Goal: Answer question/provide support: Share knowledge or assist other users

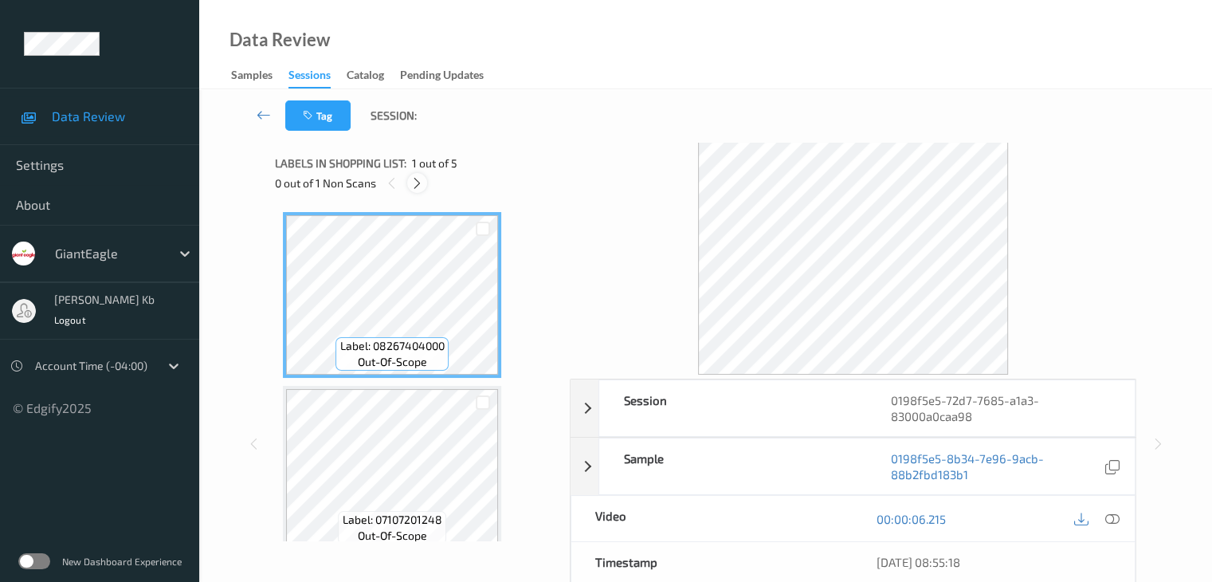
click at [417, 183] on icon at bounding box center [417, 183] width 14 height 14
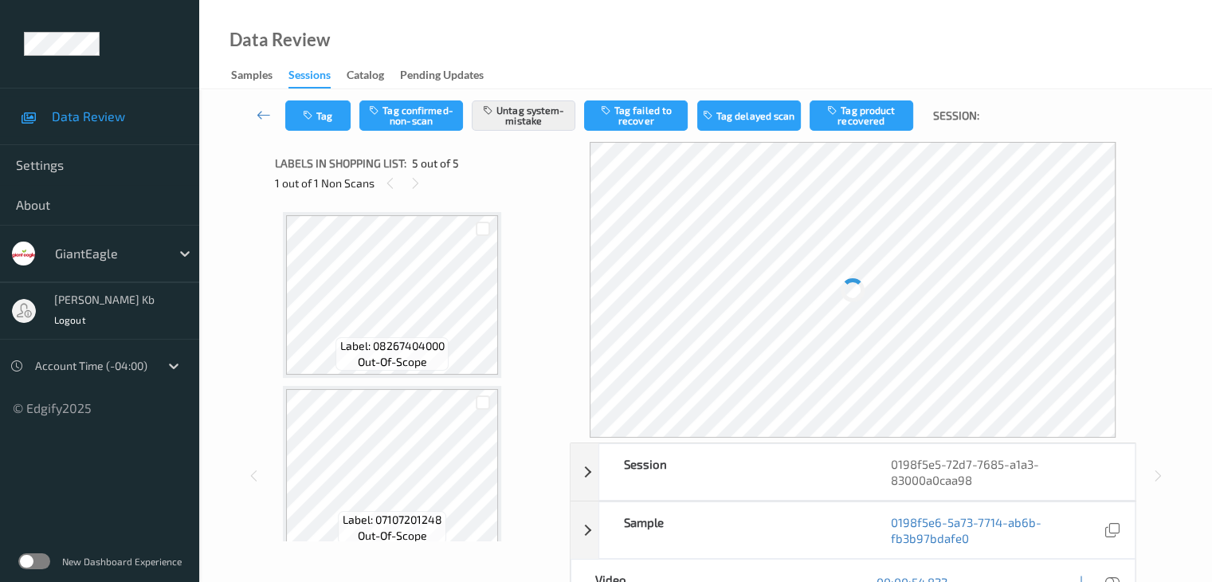
scroll to position [529, 0]
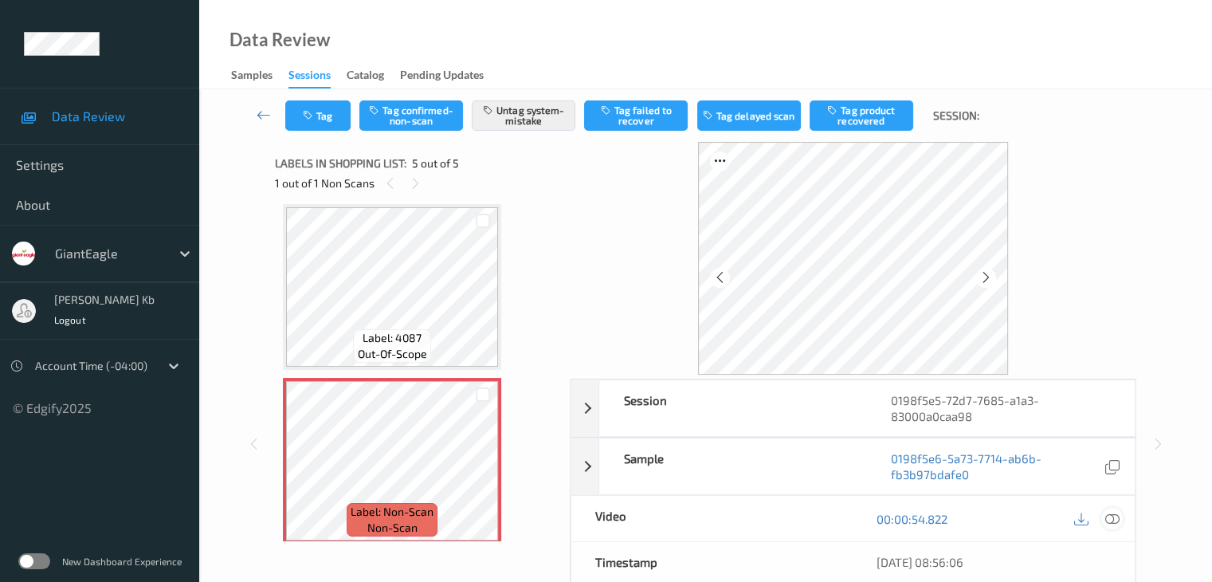
click at [1115, 517] on icon at bounding box center [1112, 519] width 14 height 14
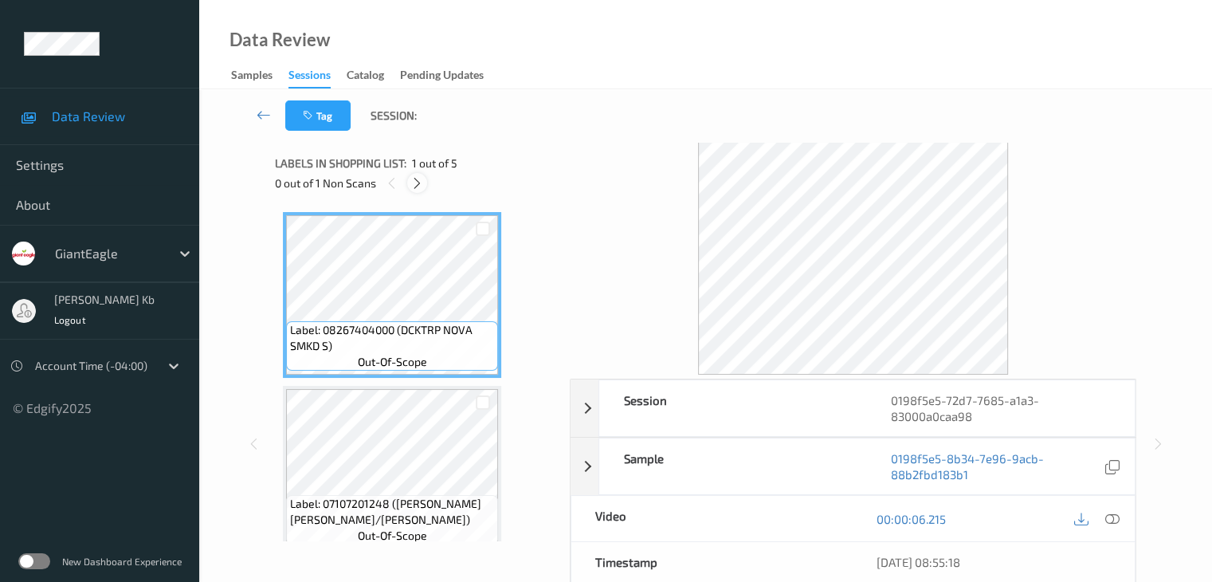
click at [418, 178] on icon at bounding box center [417, 183] width 14 height 14
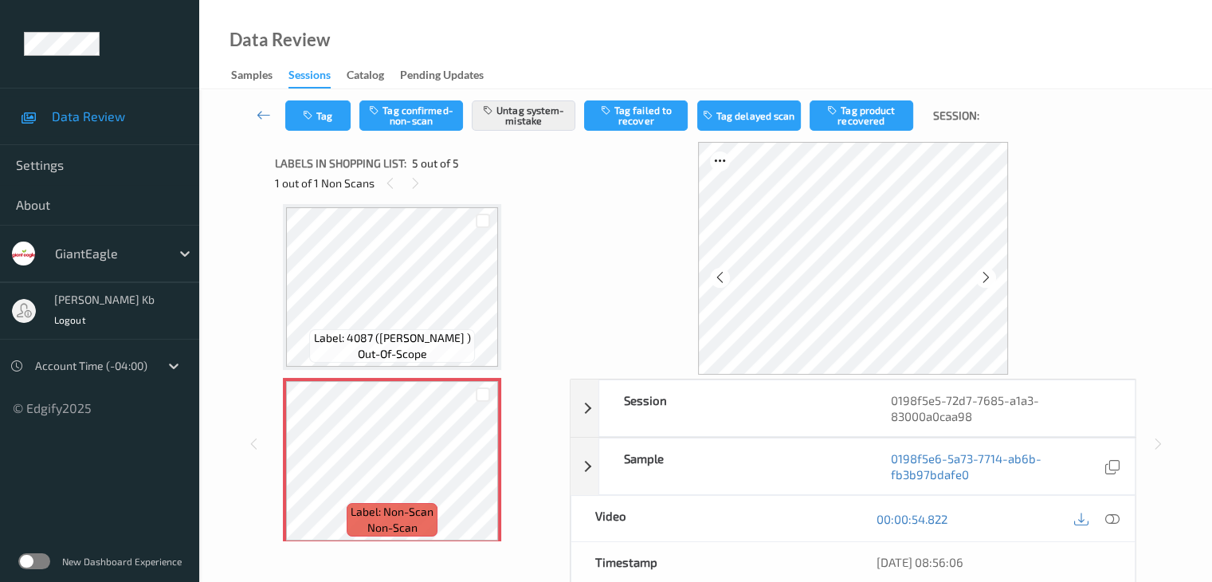
scroll to position [540, 0]
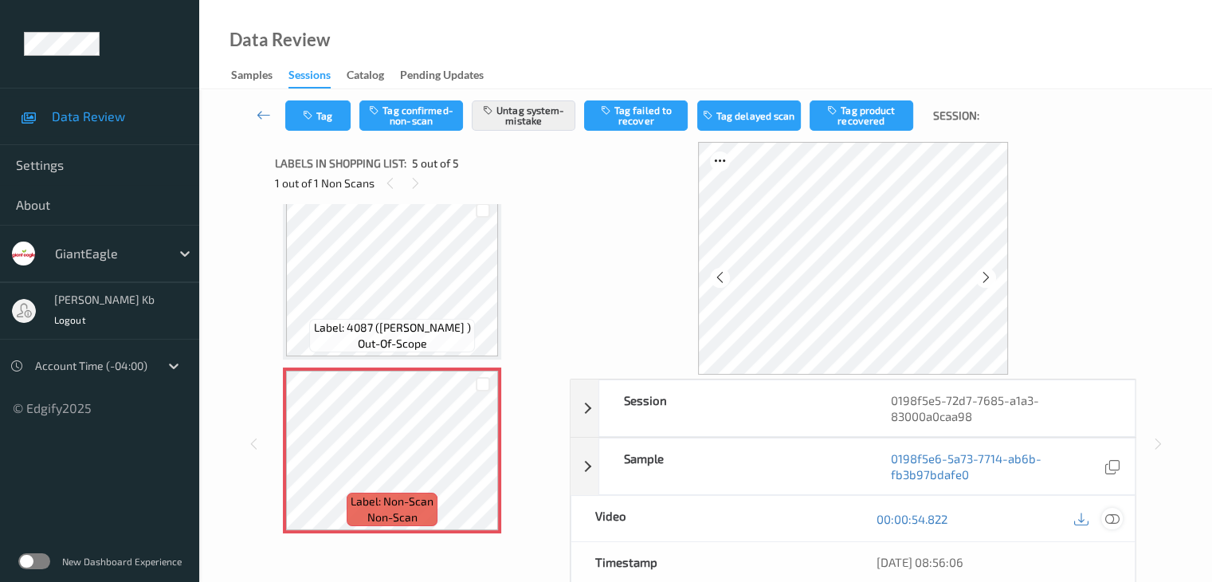
click at [1118, 520] on icon at bounding box center [1112, 519] width 14 height 14
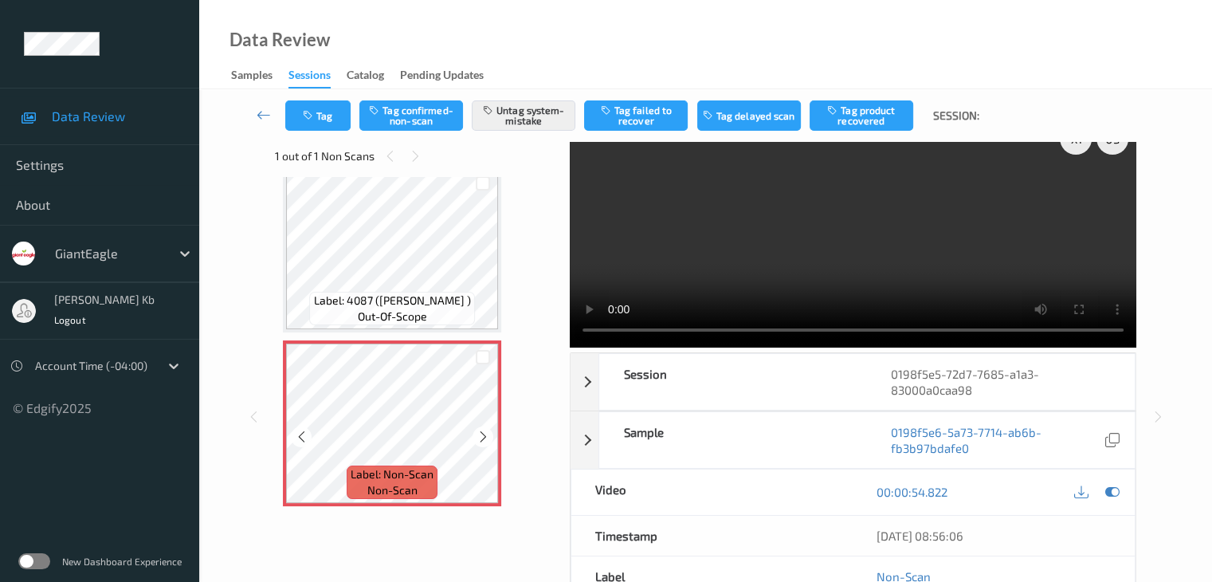
scroll to position [0, 0]
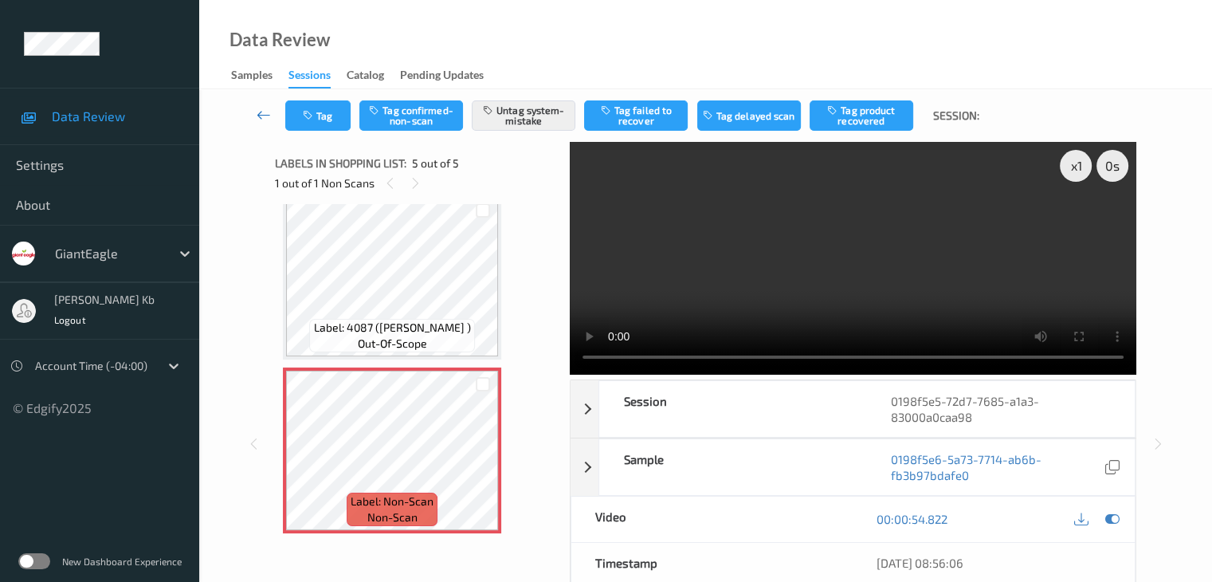
click at [261, 114] on icon at bounding box center [264, 115] width 14 height 16
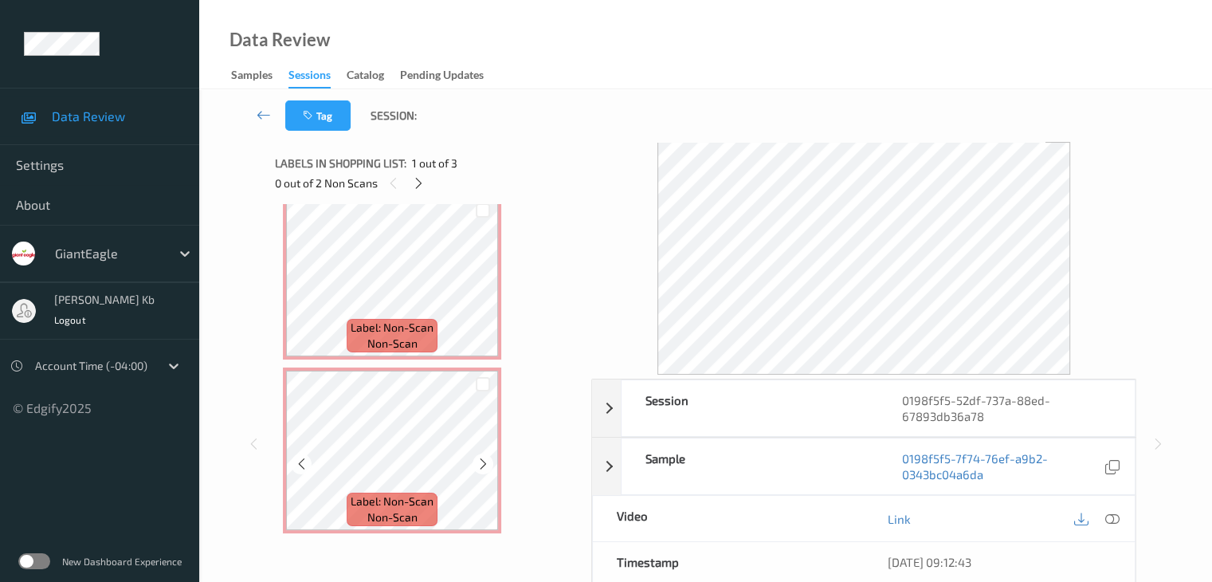
scroll to position [112, 0]
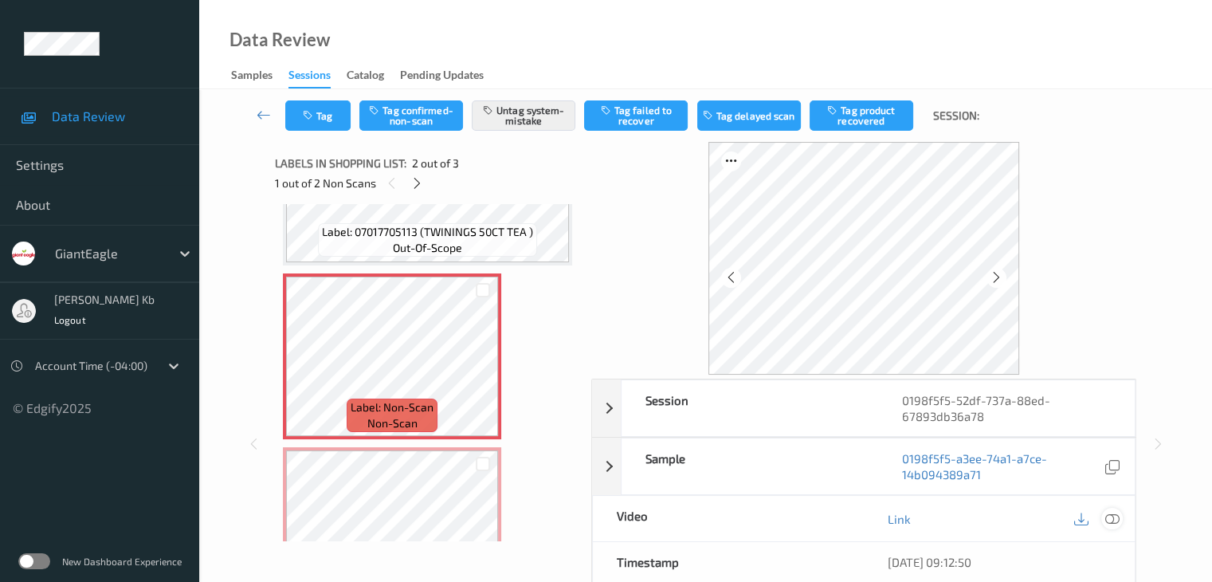
click at [1113, 520] on icon at bounding box center [1112, 519] width 14 height 14
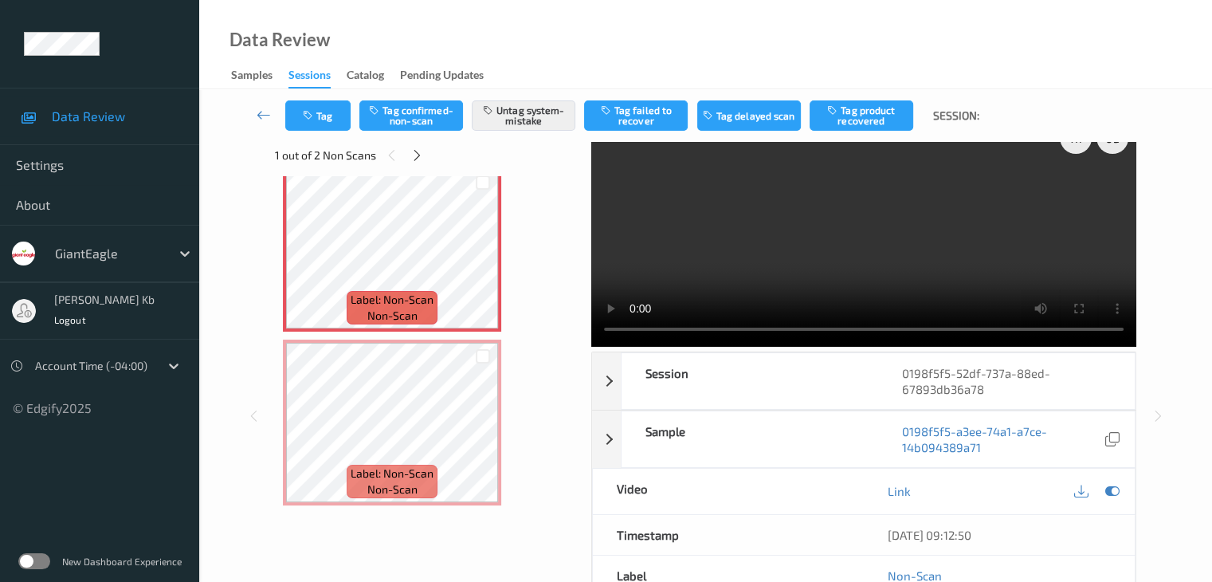
scroll to position [0, 0]
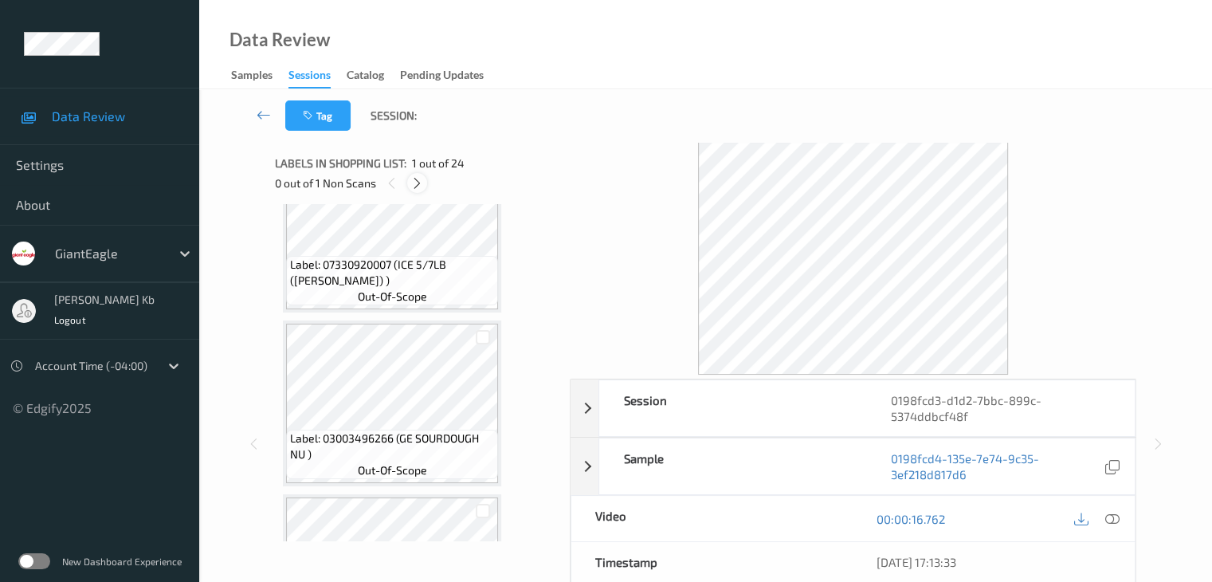
click at [420, 184] on icon at bounding box center [417, 183] width 14 height 14
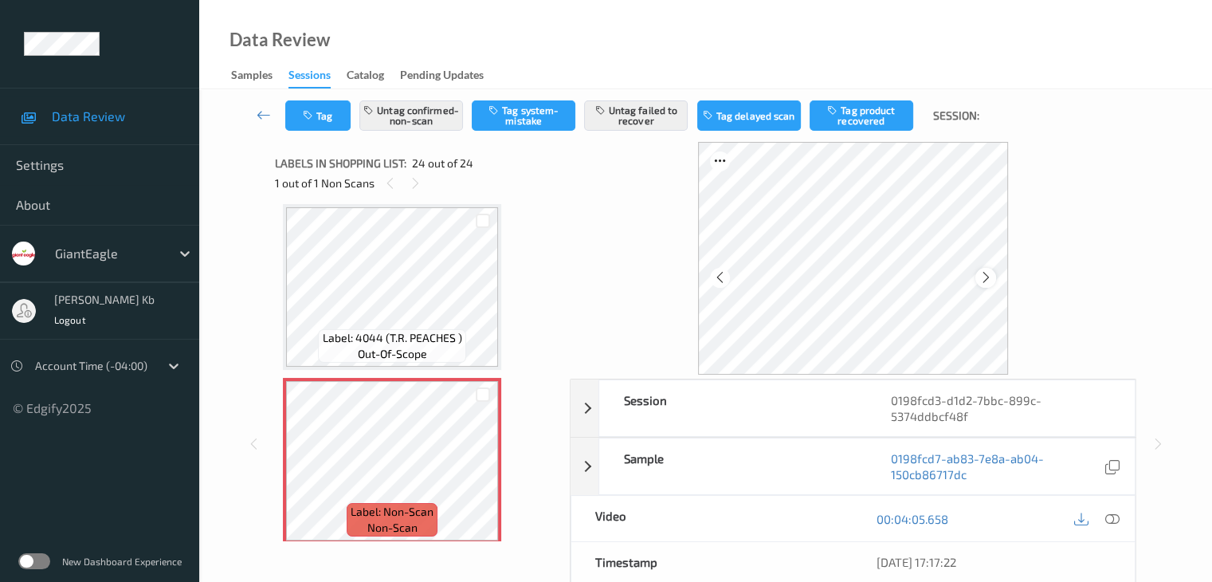
click at [982, 279] on icon at bounding box center [987, 277] width 14 height 14
click at [1112, 520] on icon at bounding box center [1112, 519] width 14 height 14
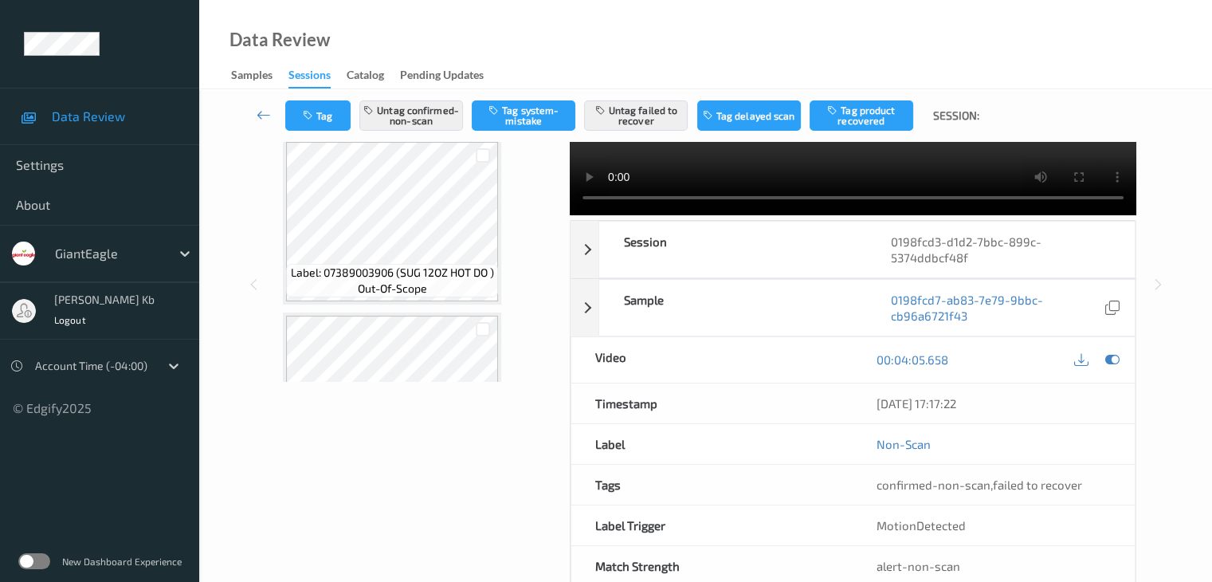
scroll to position [2327, 0]
click at [265, 116] on icon at bounding box center [264, 115] width 14 height 16
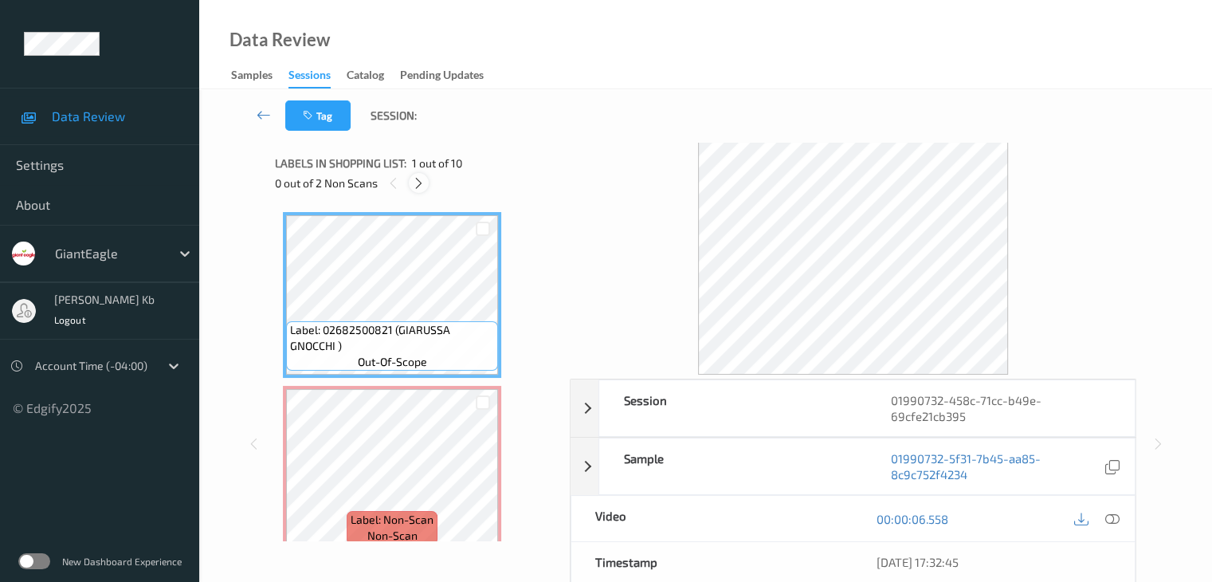
click at [424, 188] on icon at bounding box center [419, 183] width 14 height 14
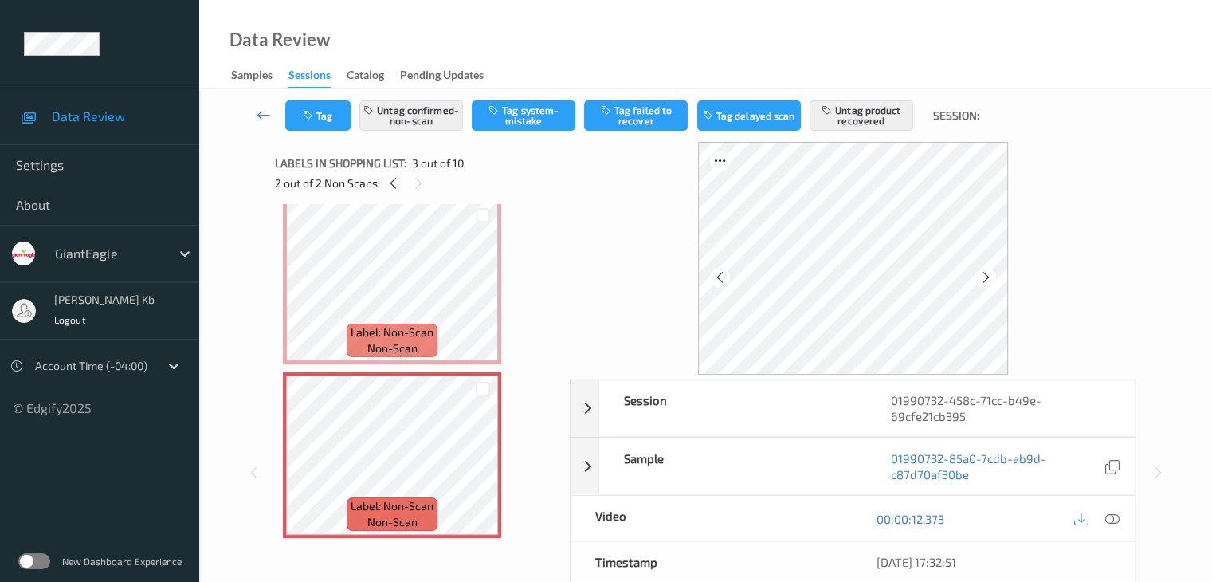
scroll to position [159, 0]
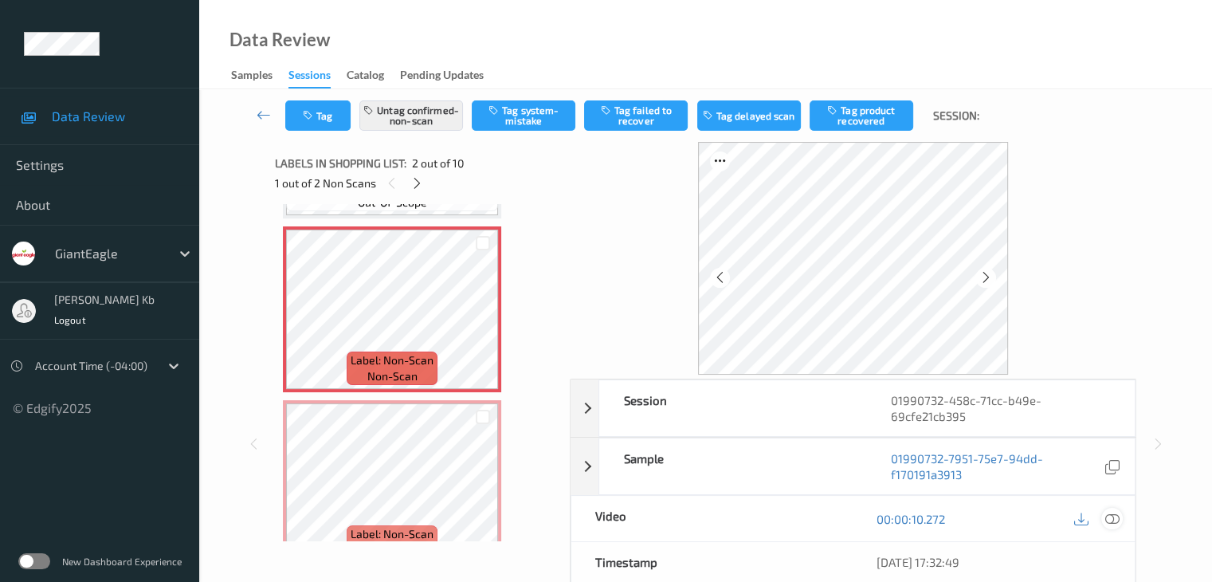
click at [1110, 516] on icon at bounding box center [1112, 519] width 14 height 14
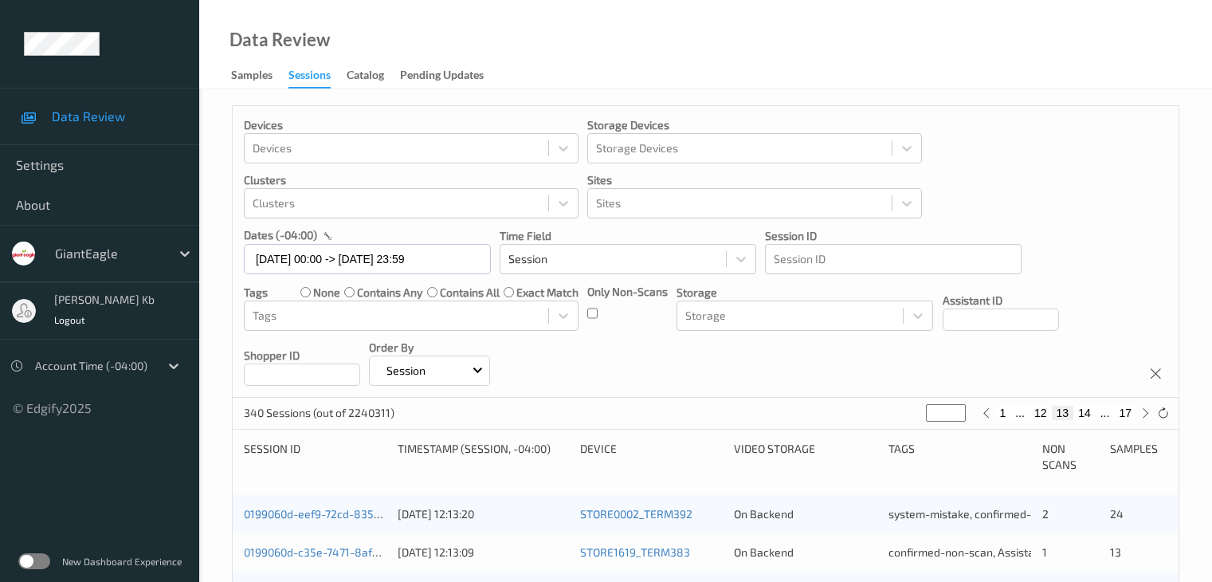
scroll to position [399, 0]
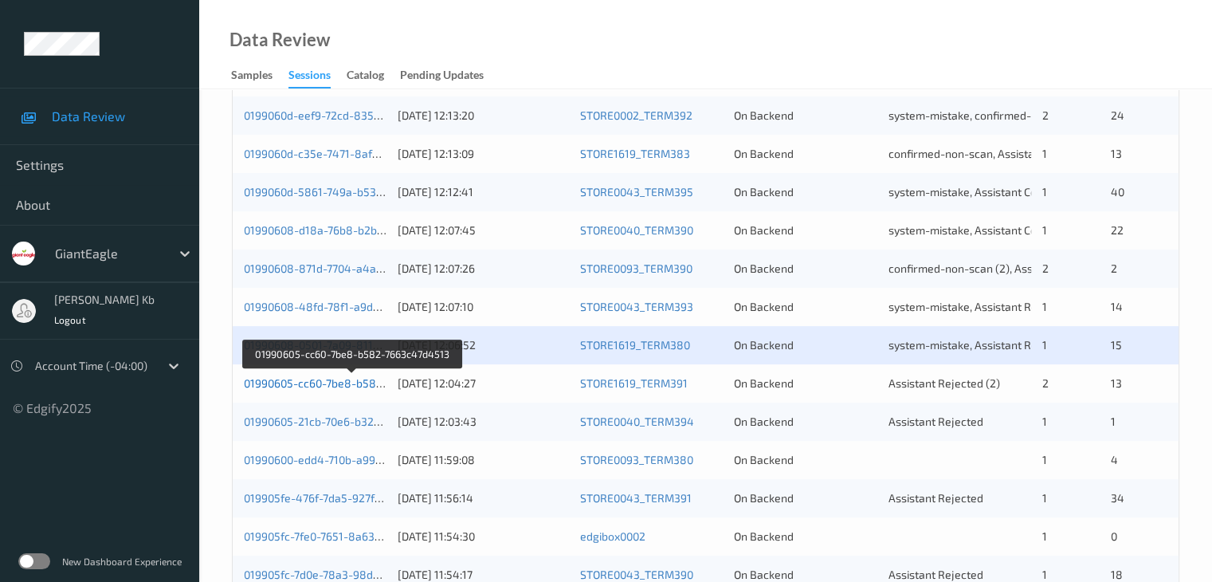
click at [328, 383] on link "01990605-cc60-7be8-b582-7663c47d4513" at bounding box center [352, 383] width 217 height 14
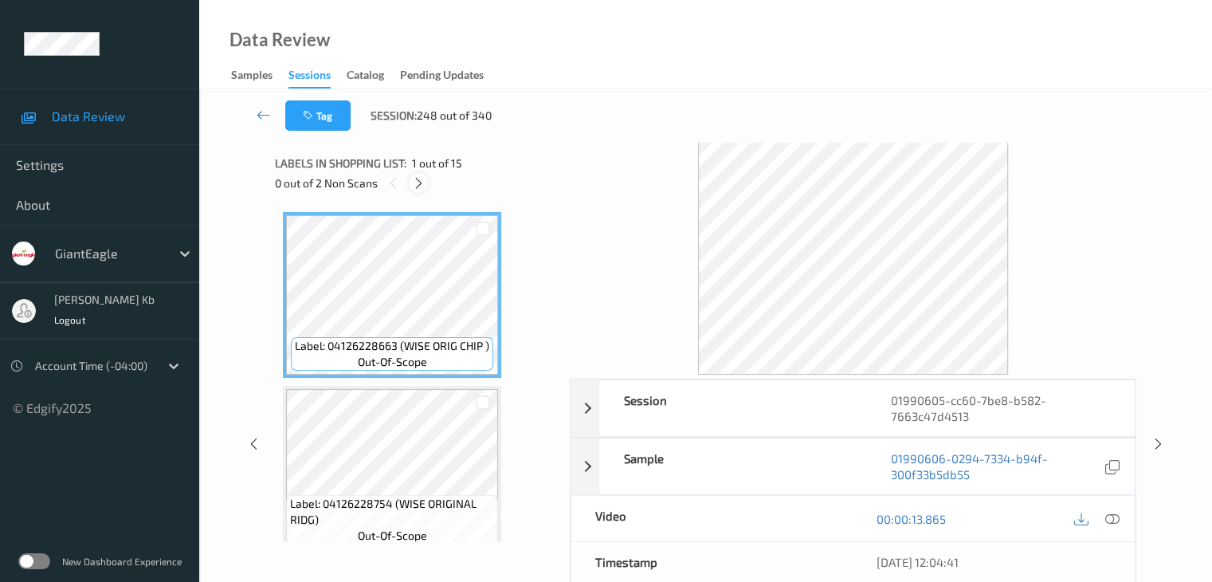
click at [416, 175] on div at bounding box center [419, 183] width 20 height 20
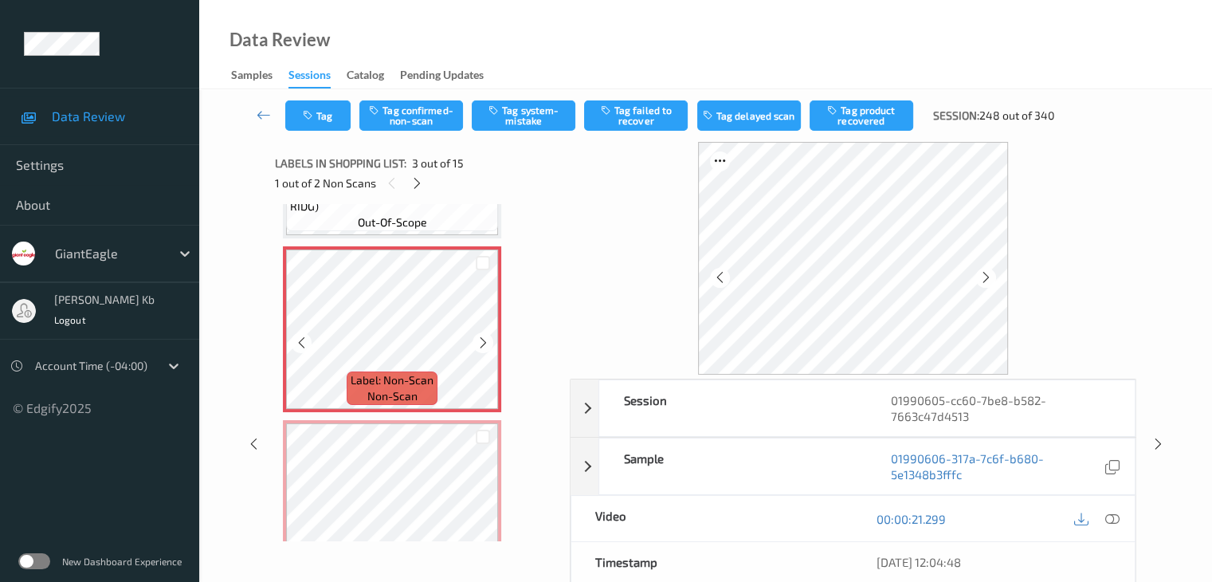
scroll to position [341, 0]
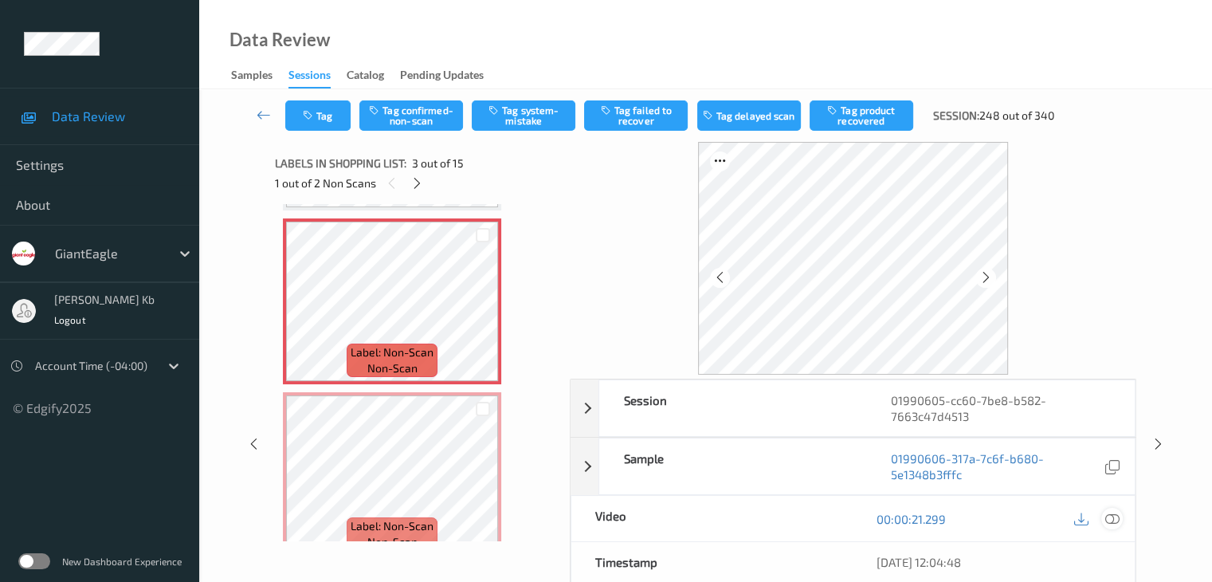
click at [1117, 516] on icon at bounding box center [1112, 519] width 14 height 14
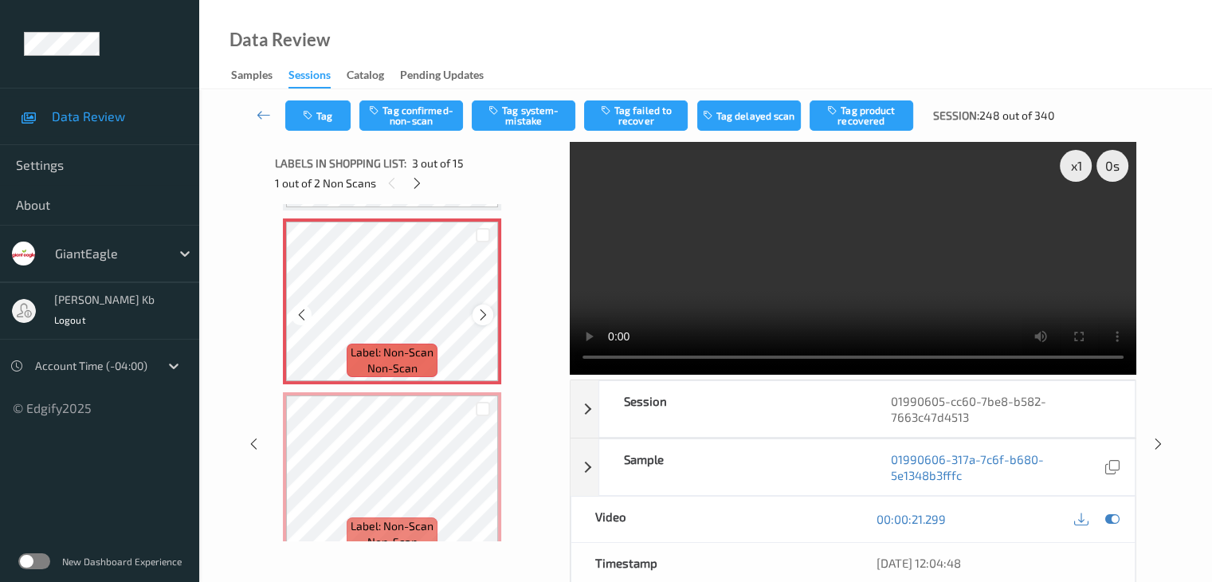
click at [490, 315] on div at bounding box center [483, 314] width 20 height 20
click at [482, 316] on icon at bounding box center [484, 315] width 14 height 14
click at [484, 489] on icon at bounding box center [484, 488] width 14 height 14
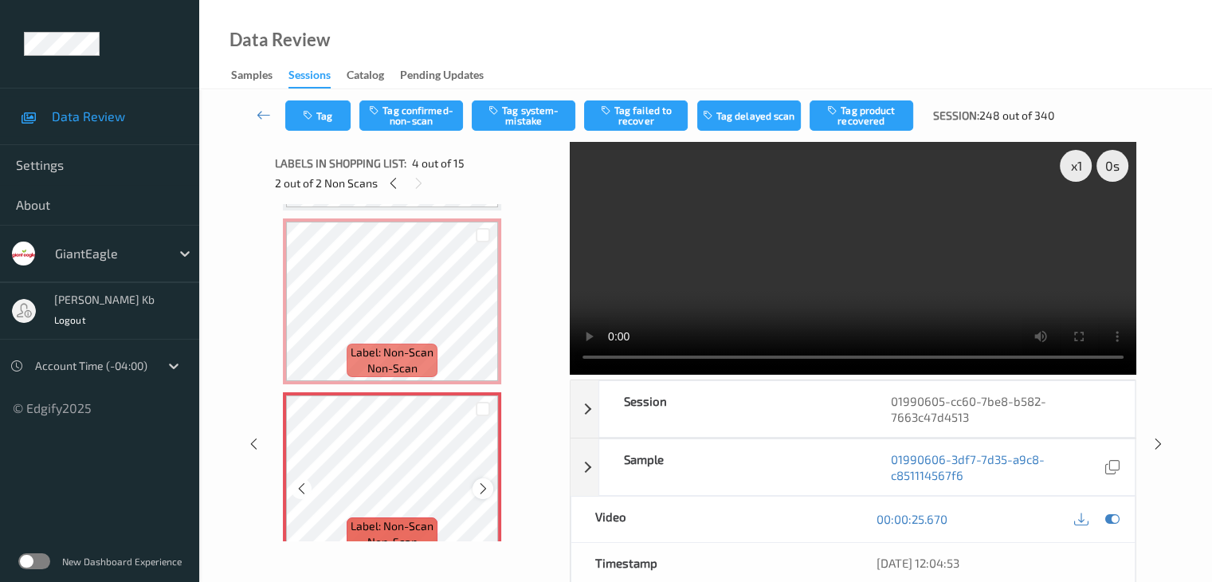
click at [486, 489] on icon at bounding box center [484, 488] width 14 height 14
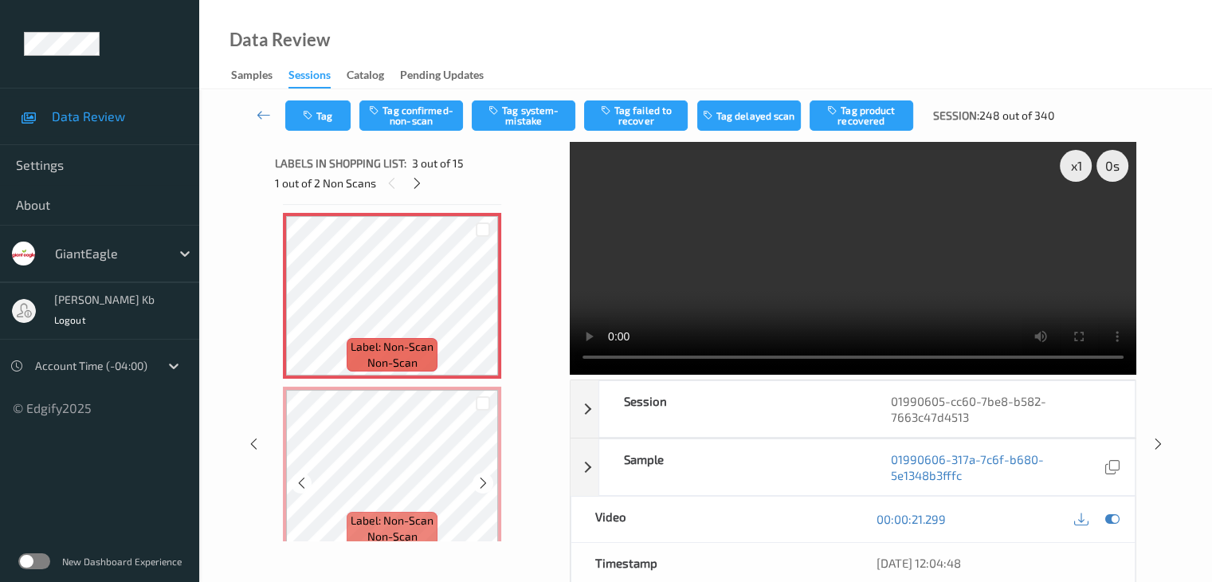
scroll to position [319, 0]
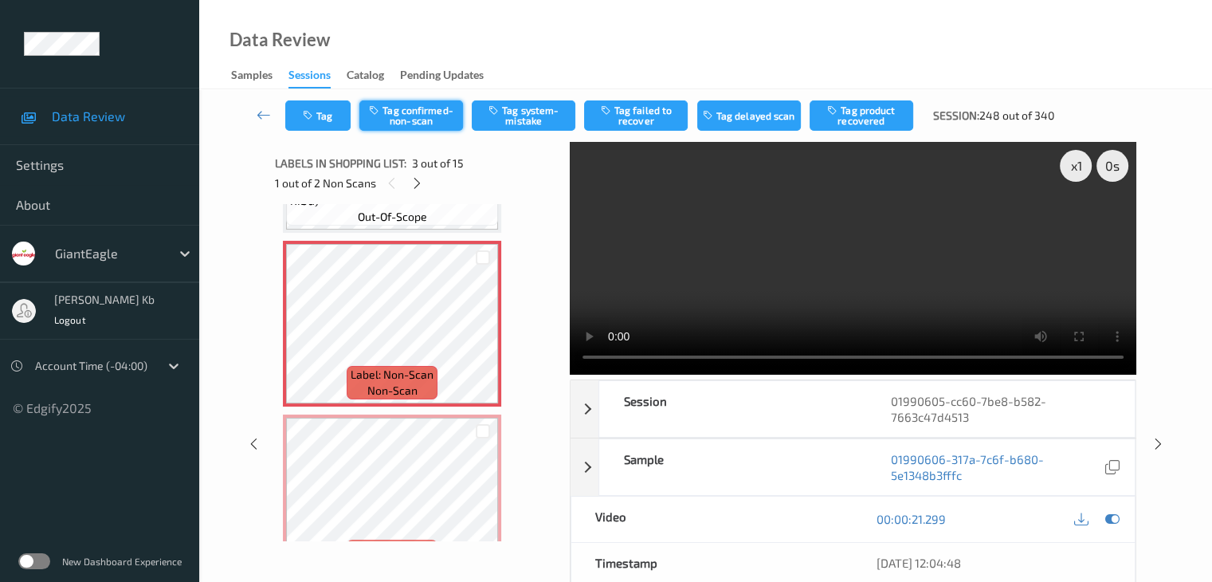
click at [424, 120] on button "Tag confirmed-non-scan" at bounding box center [411, 115] width 104 height 30
click at [657, 116] on button "Tag failed to recover" at bounding box center [636, 115] width 104 height 30
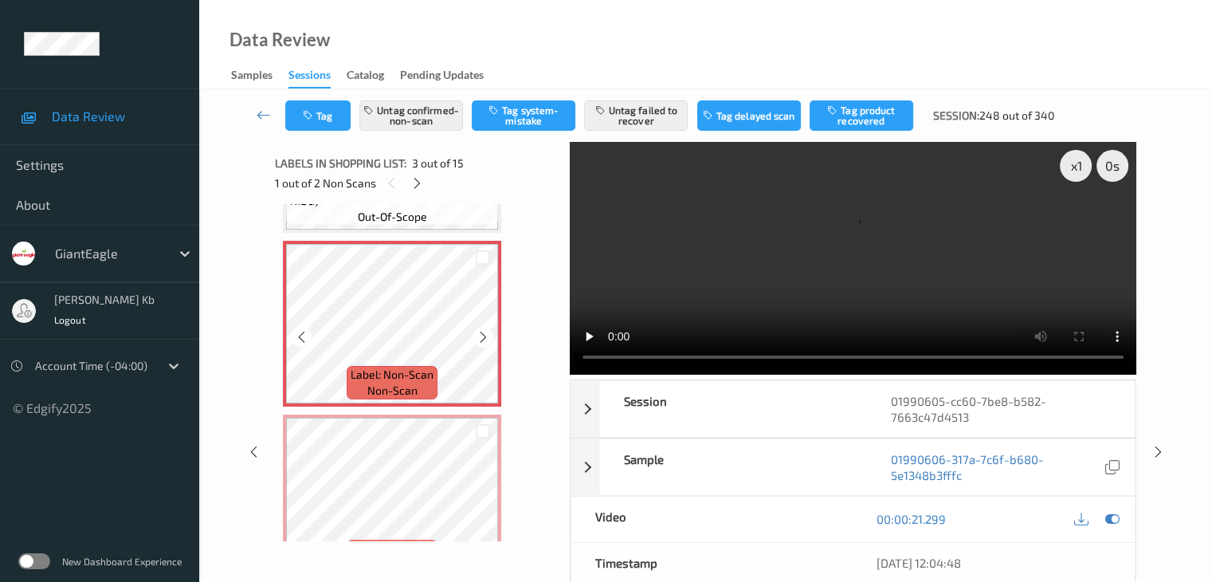
scroll to position [399, 0]
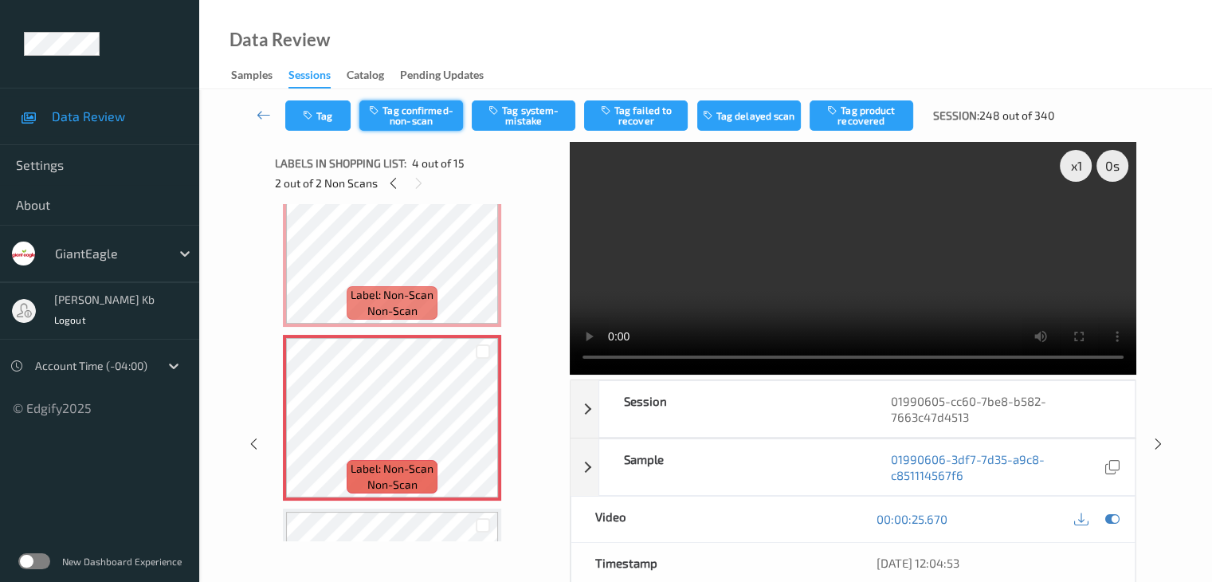
click at [425, 118] on button "Tag confirmed-non-scan" at bounding box center [411, 115] width 104 height 30
click at [658, 116] on button "Tag failed to recover" at bounding box center [636, 115] width 104 height 30
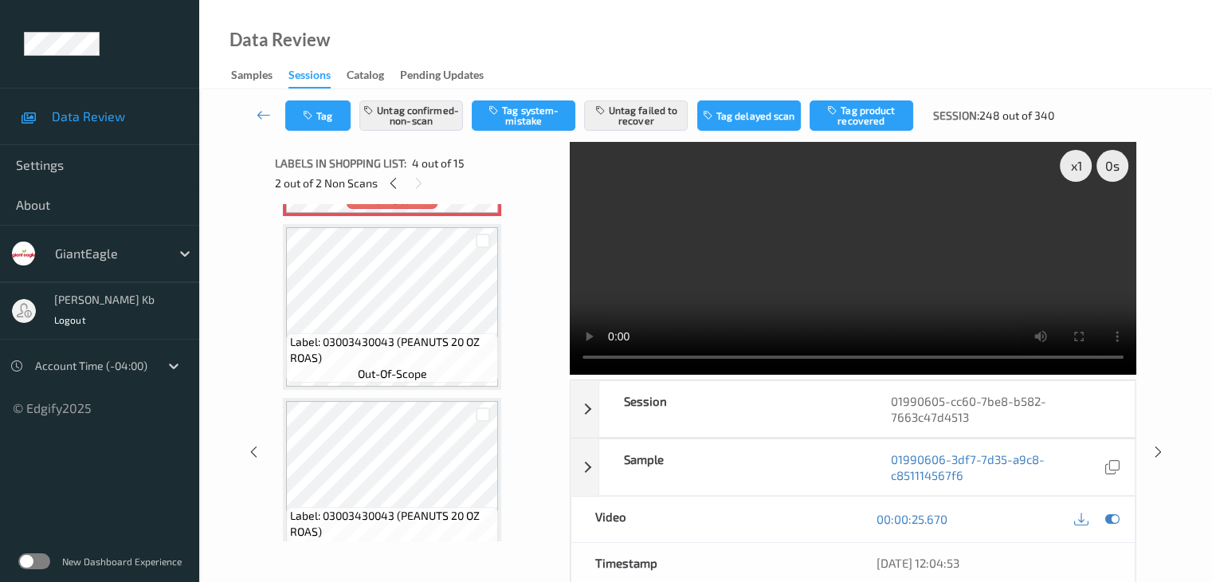
scroll to position [364, 0]
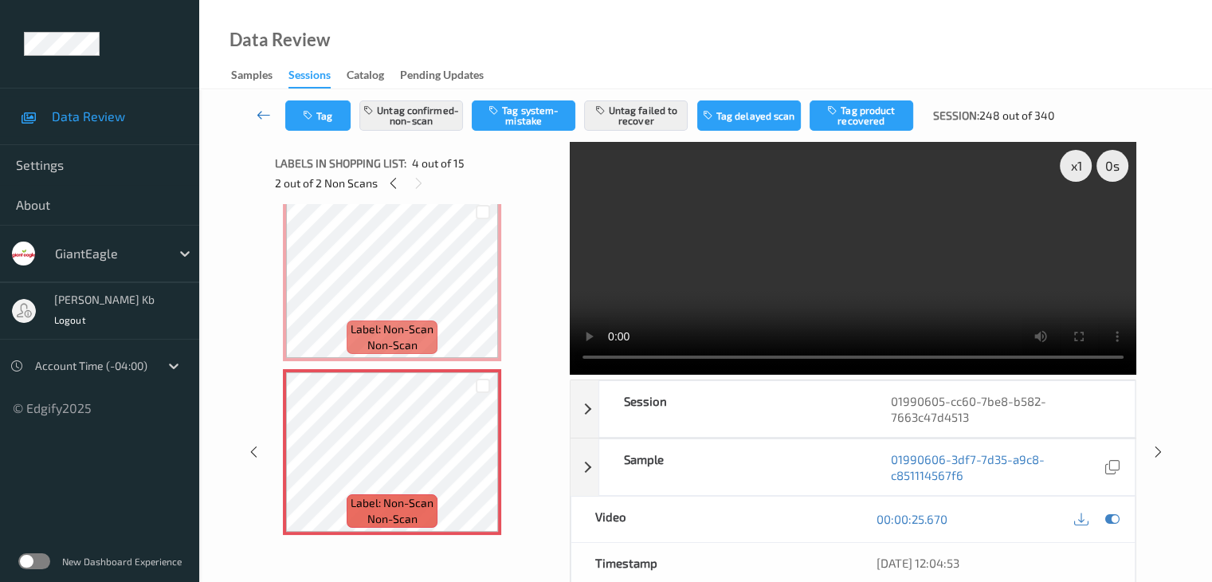
click at [271, 112] on icon at bounding box center [264, 115] width 14 height 16
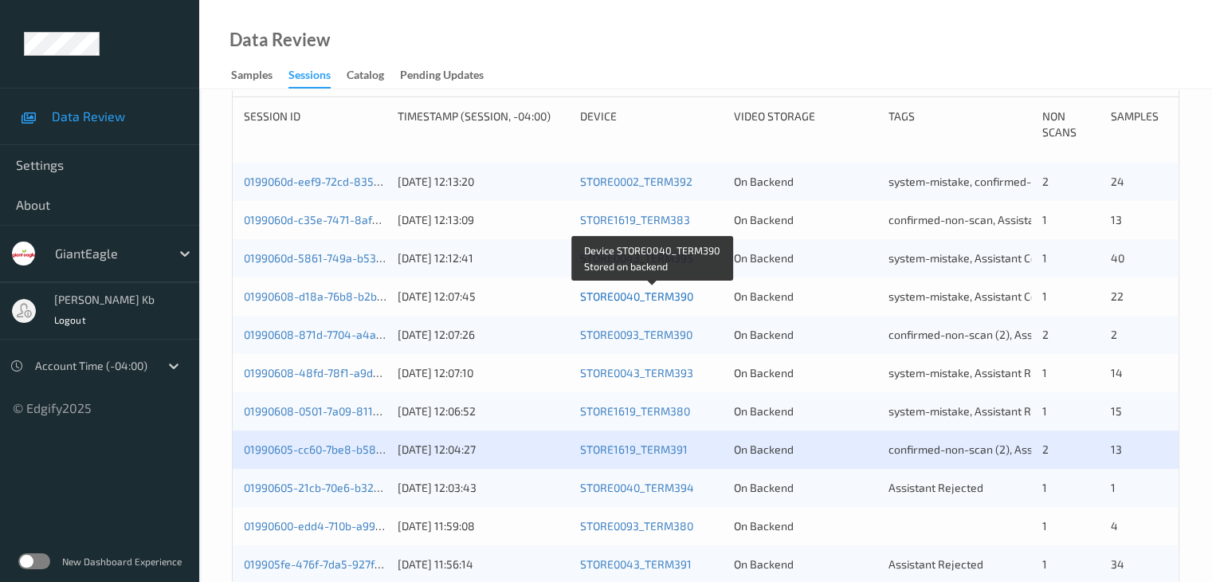
scroll to position [478, 0]
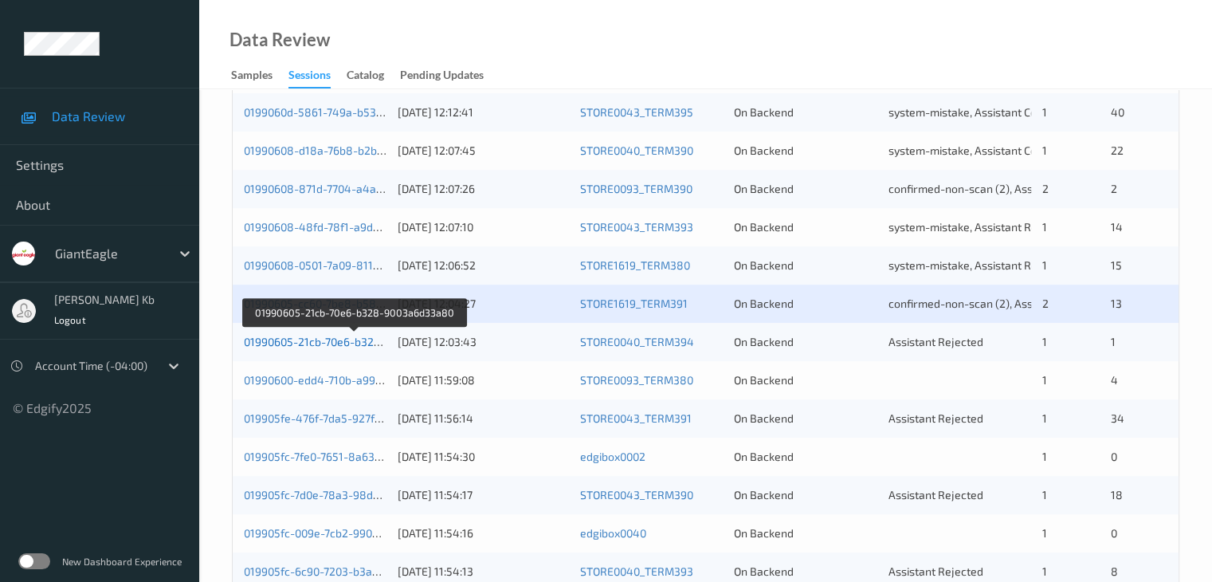
click at [328, 341] on link "01990605-21cb-70e6-b328-9003a6d33a80" at bounding box center [353, 342] width 219 height 14
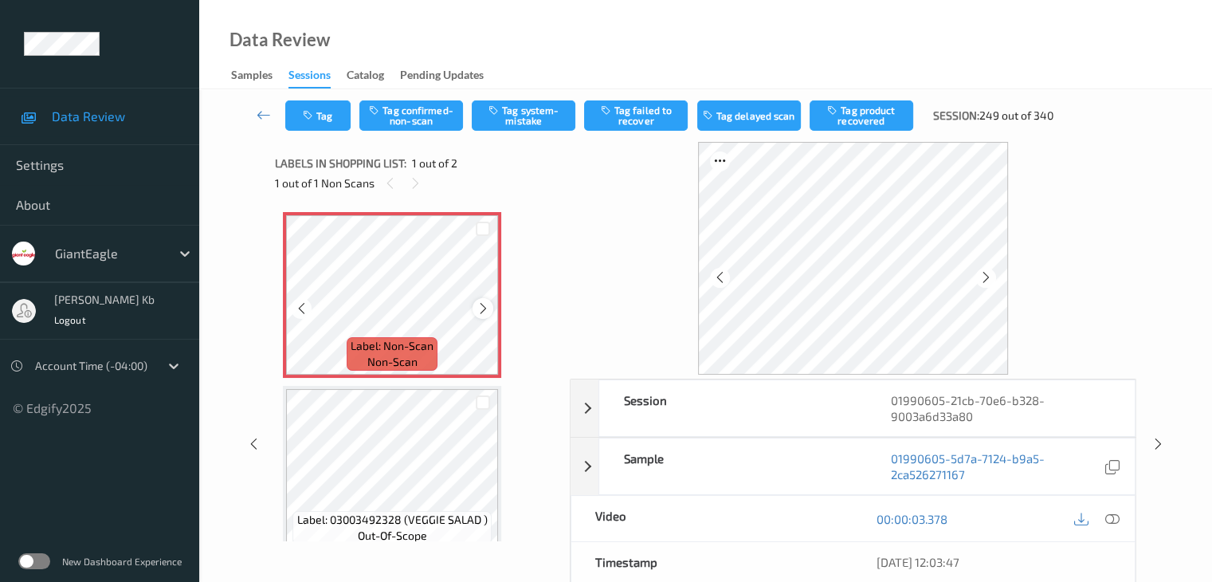
click at [481, 307] on icon at bounding box center [484, 308] width 14 height 14
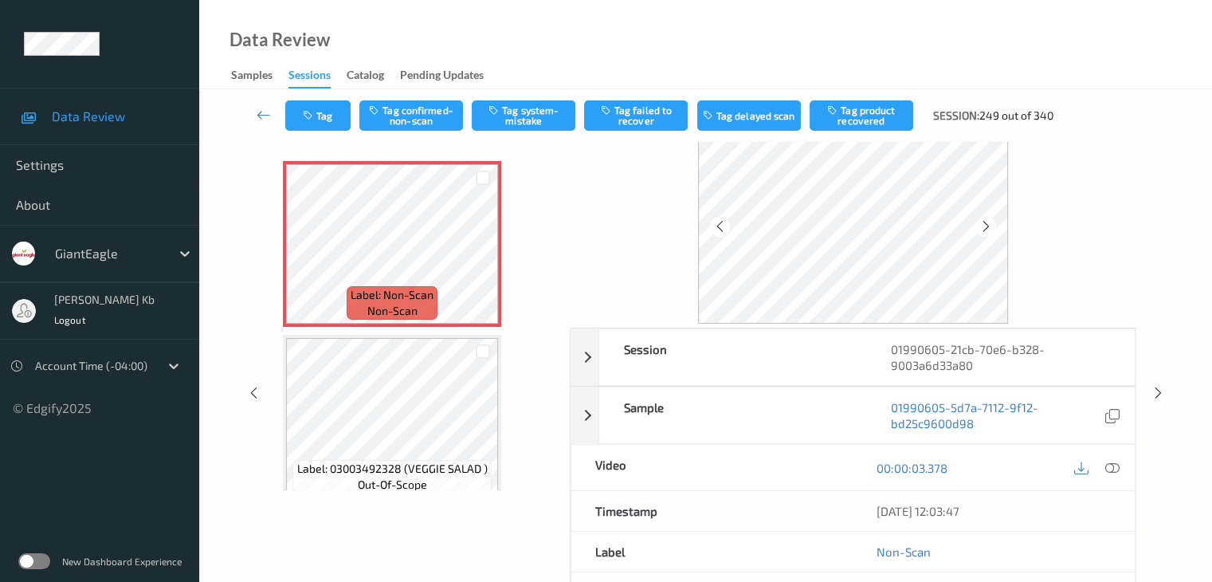
scroll to position [80, 0]
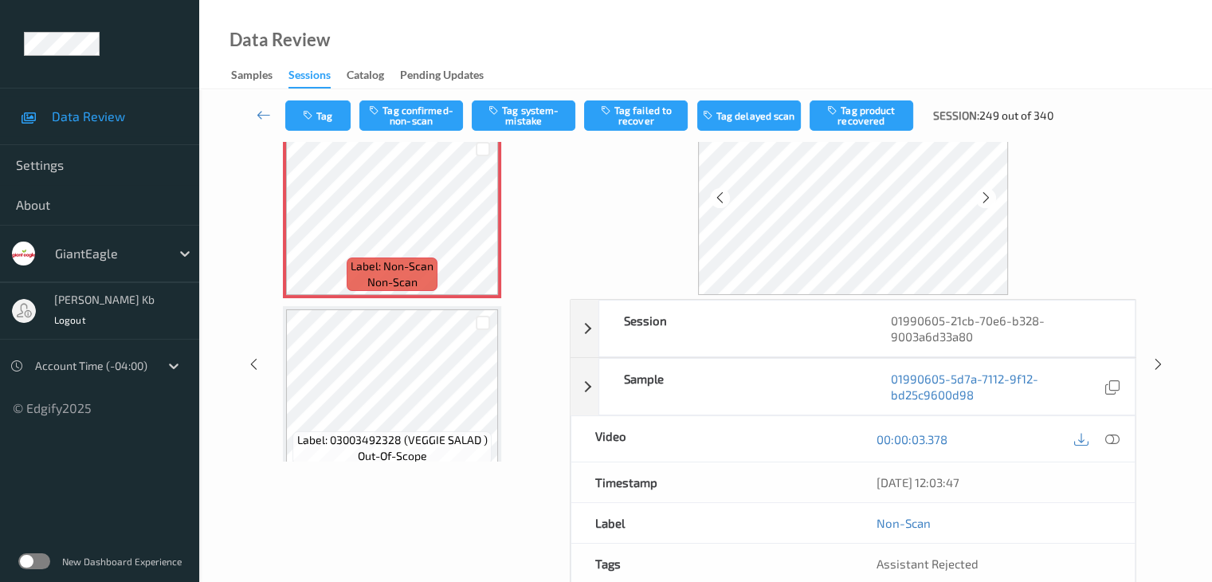
click at [1113, 438] on icon at bounding box center [1112, 439] width 14 height 14
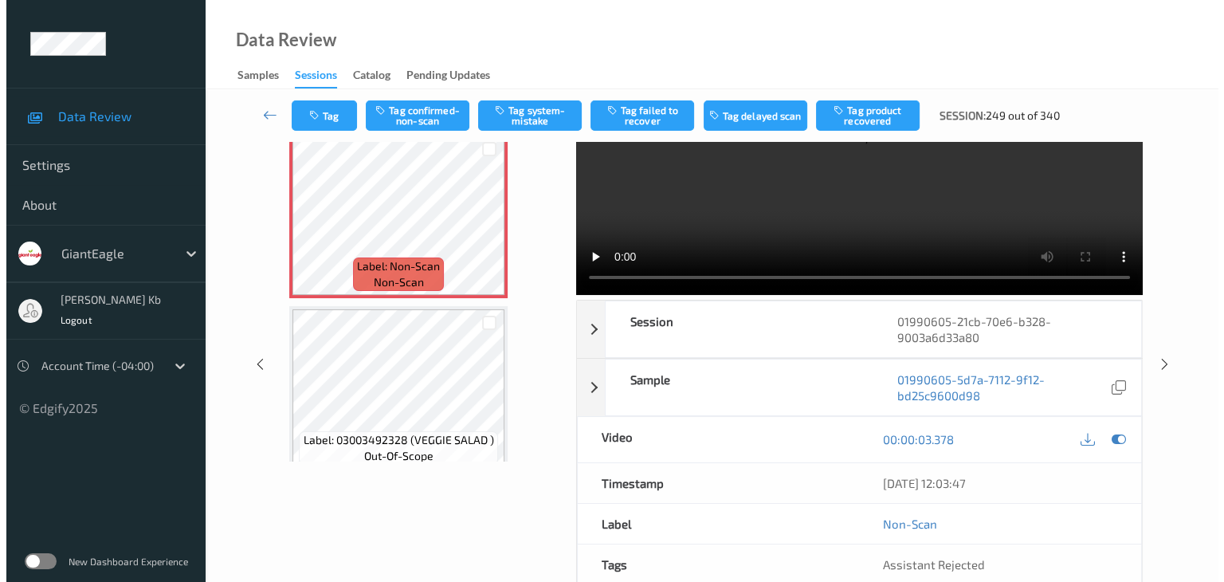
scroll to position [0, 0]
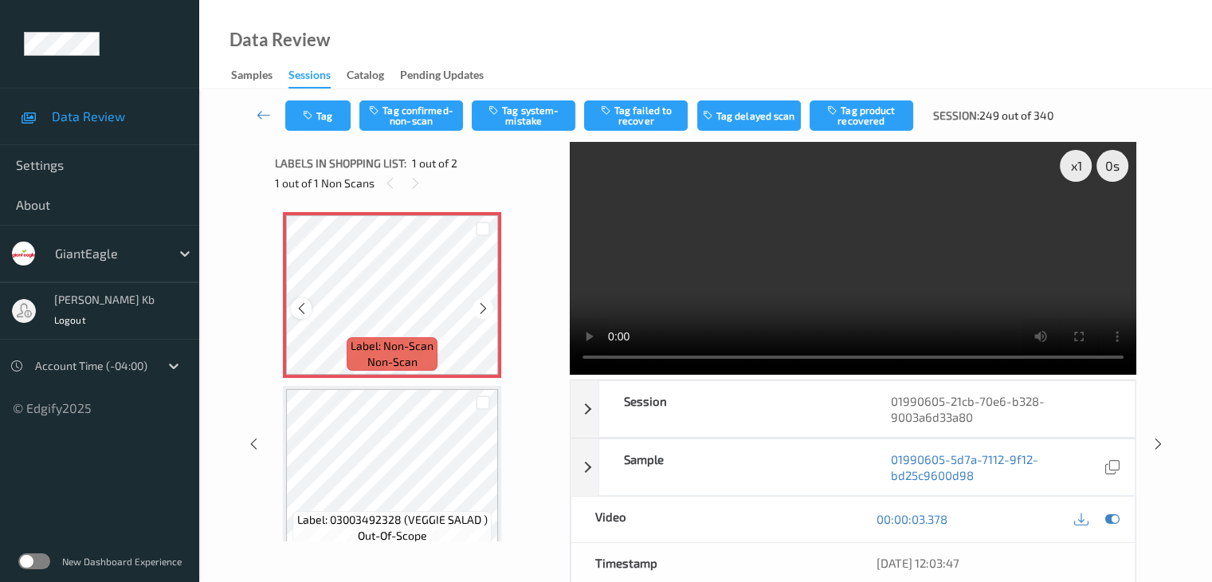
click at [303, 308] on icon at bounding box center [302, 308] width 14 height 14
click at [537, 114] on button "Tag system-mistake" at bounding box center [524, 115] width 104 height 30
click at [332, 114] on button "Tag" at bounding box center [317, 115] width 65 height 30
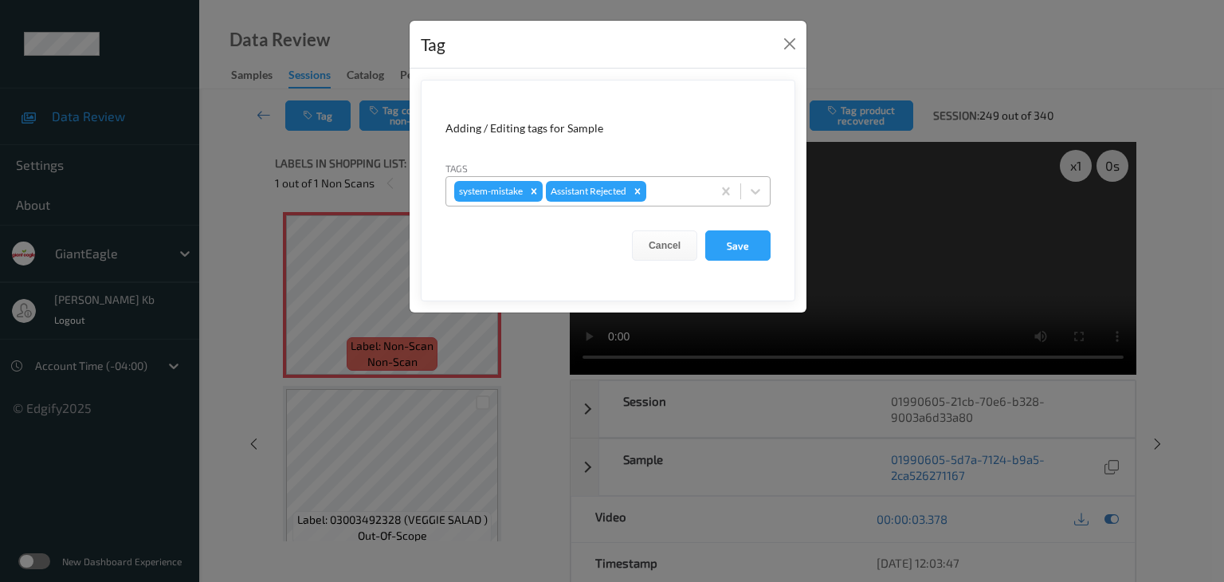
click at [669, 187] on div at bounding box center [677, 191] width 54 height 19
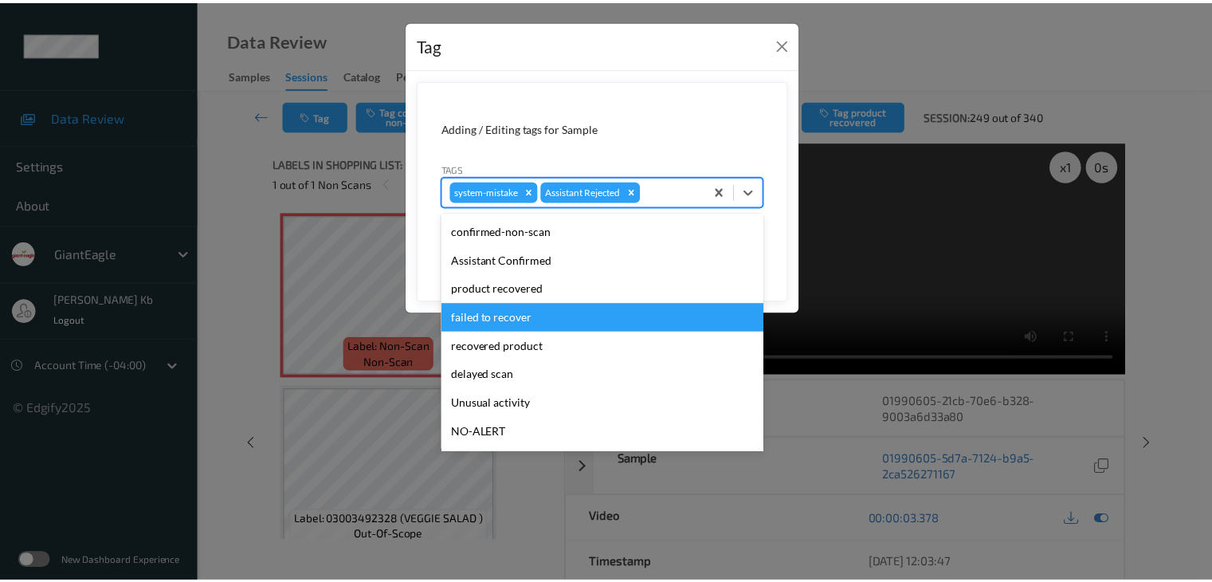
scroll to position [80, 0]
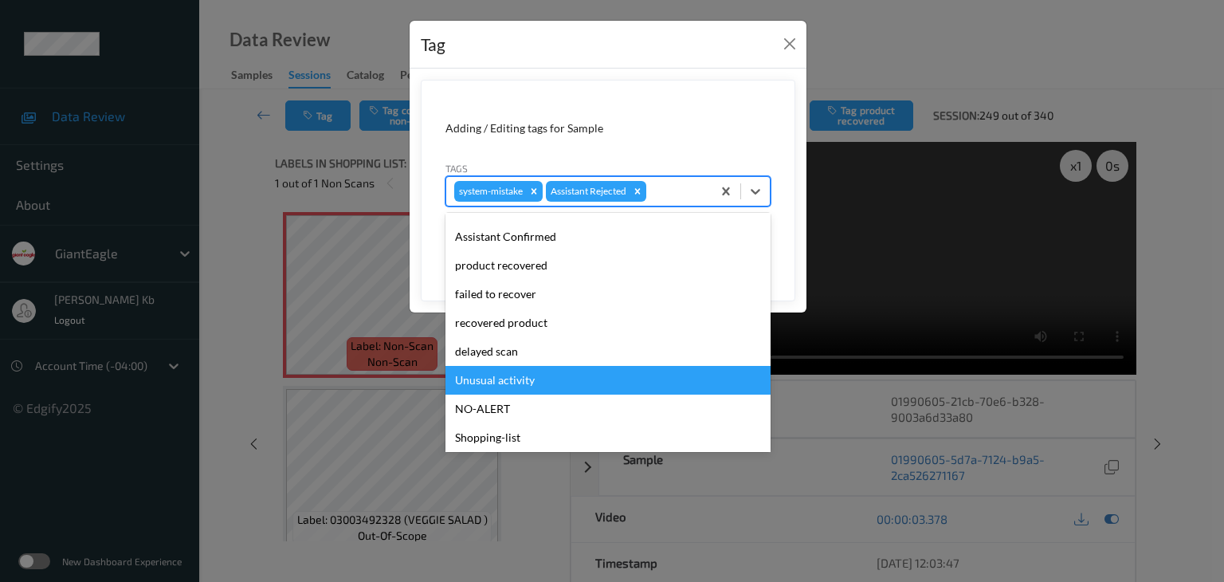
click at [520, 383] on div "Unusual activity" at bounding box center [608, 380] width 325 height 29
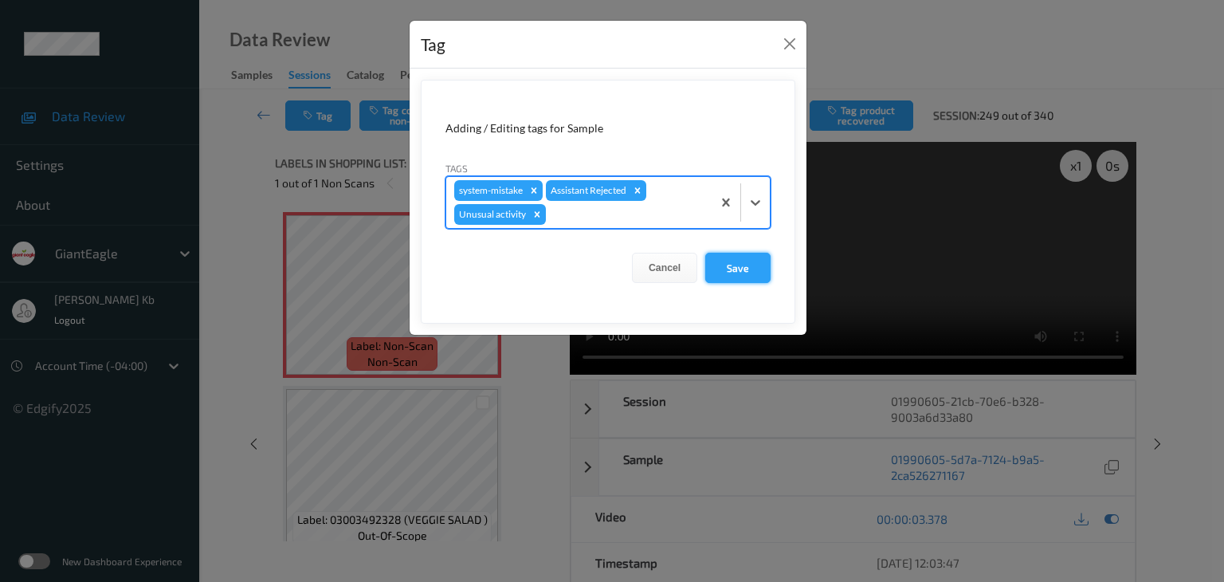
click at [740, 265] on button "Save" at bounding box center [737, 268] width 65 height 30
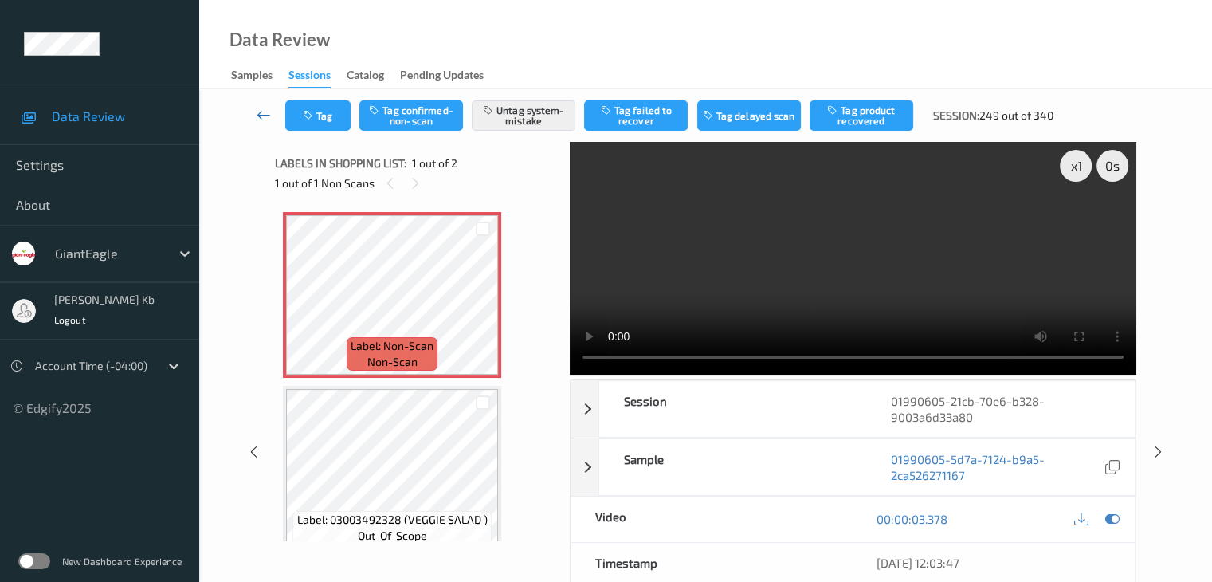
click at [260, 112] on icon at bounding box center [264, 115] width 14 height 16
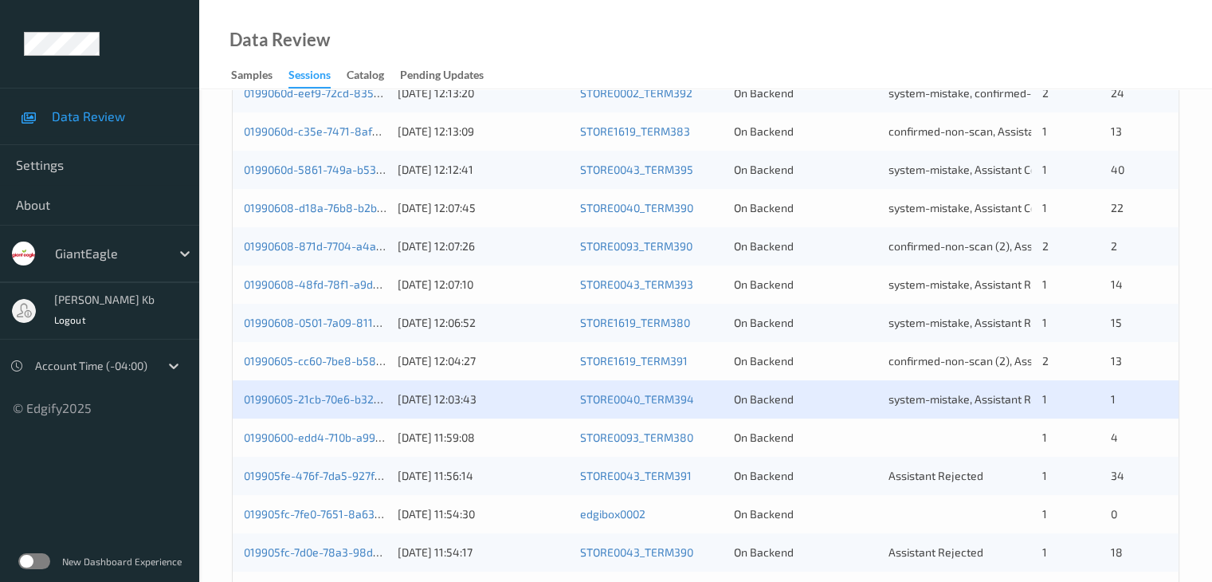
scroll to position [478, 0]
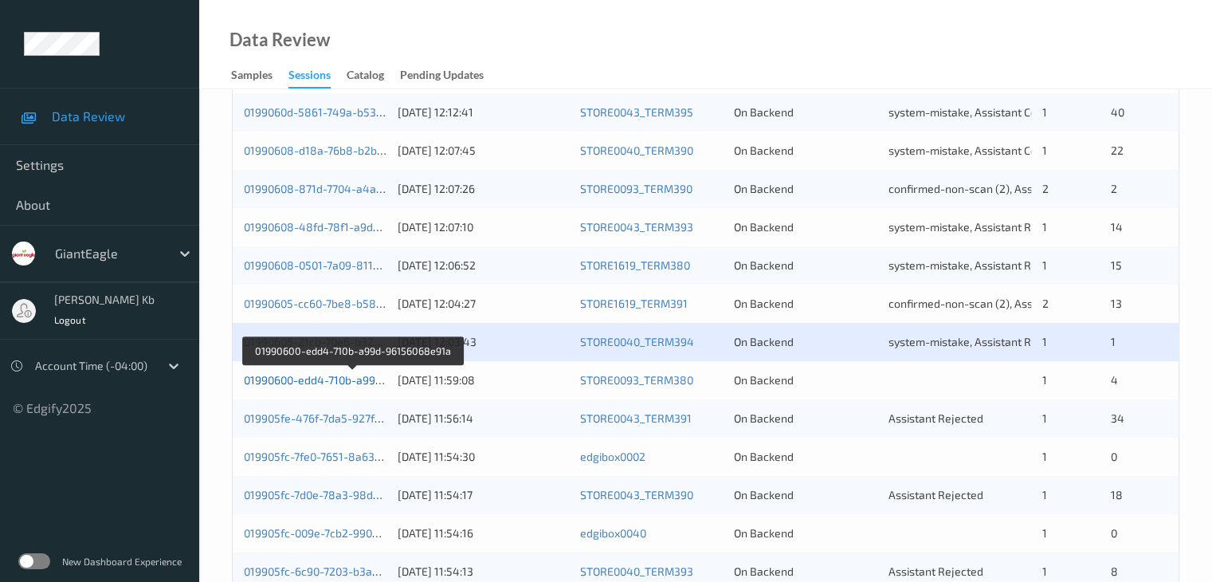
click at [333, 380] on link "01990600-edd4-710b-a99d-96156068e91a" at bounding box center [352, 380] width 217 height 14
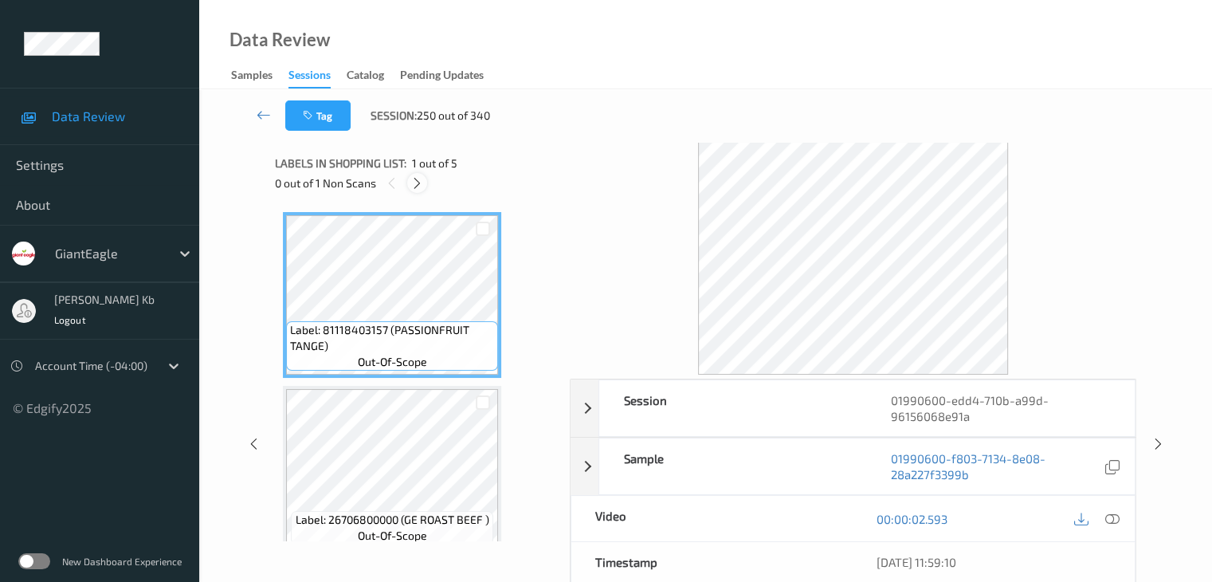
click at [412, 184] on icon at bounding box center [417, 183] width 14 height 14
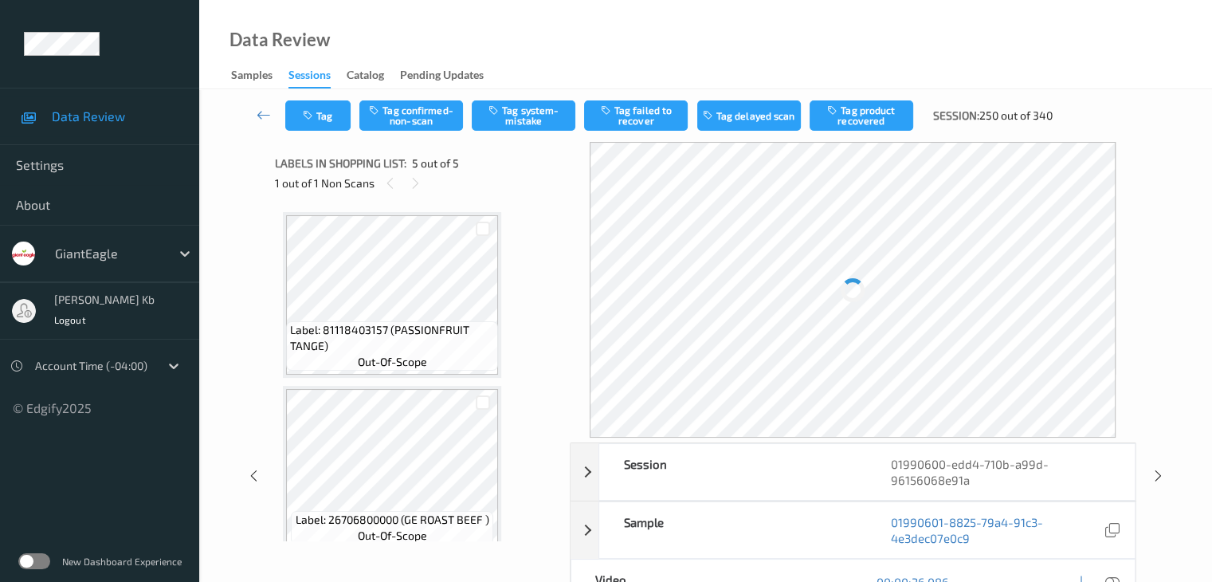
scroll to position [529, 0]
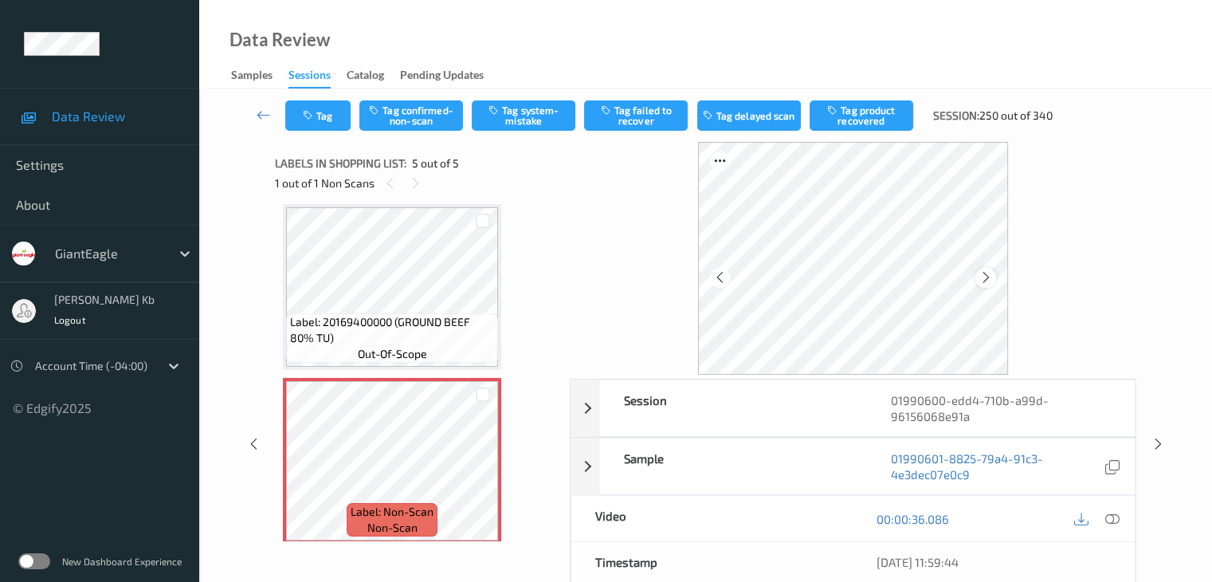
click at [990, 275] on icon at bounding box center [987, 277] width 14 height 14
click at [1117, 520] on icon at bounding box center [1112, 519] width 14 height 14
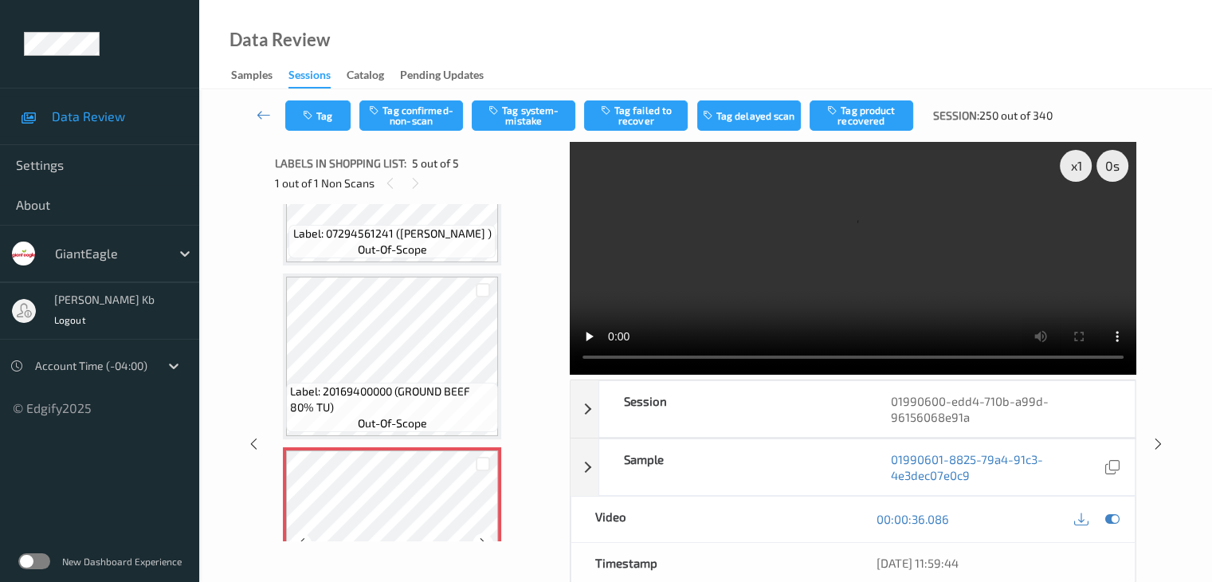
scroll to position [380, 0]
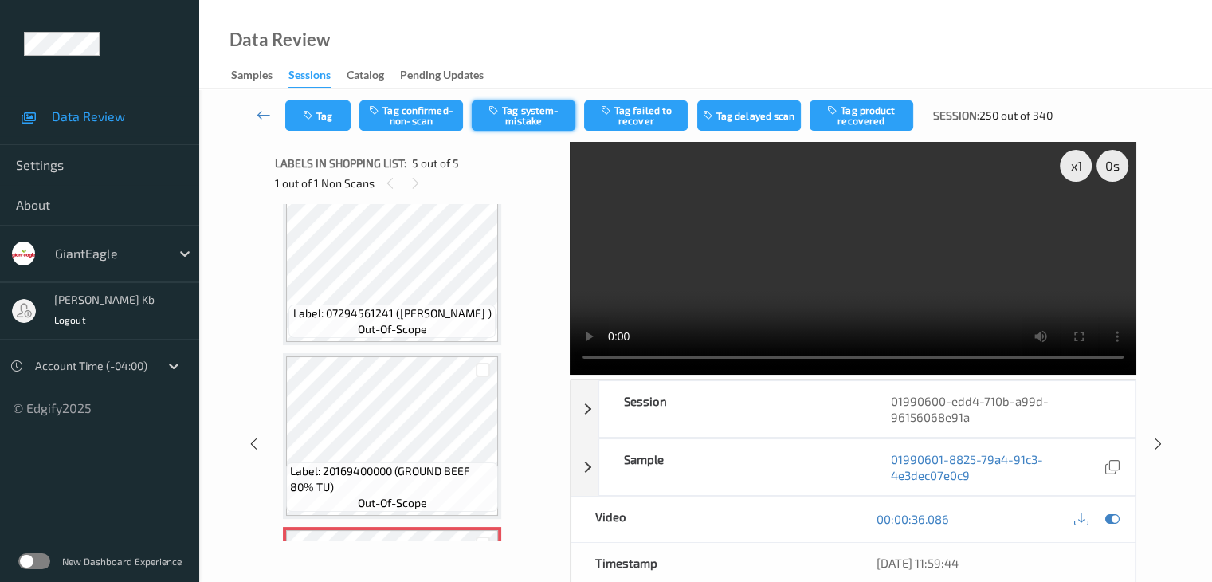
click at [544, 112] on button "Tag system-mistake" at bounding box center [524, 115] width 104 height 30
drag, startPoint x: 265, startPoint y: 116, endPoint x: 279, endPoint y: 48, distance: 69.1
click at [265, 116] on icon at bounding box center [264, 115] width 14 height 16
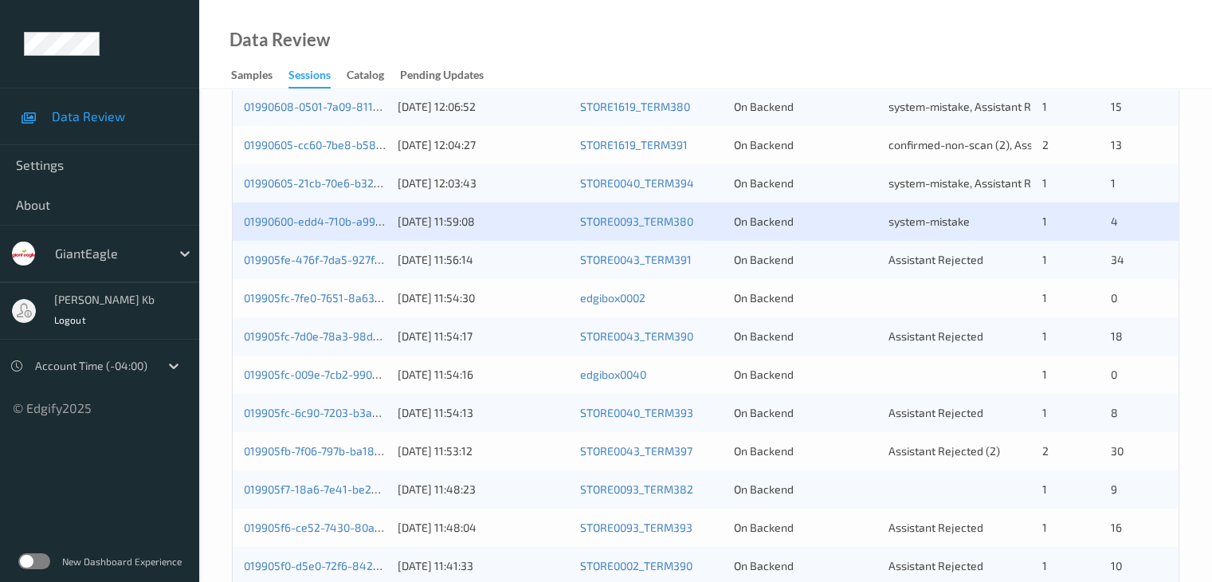
scroll to position [638, 0]
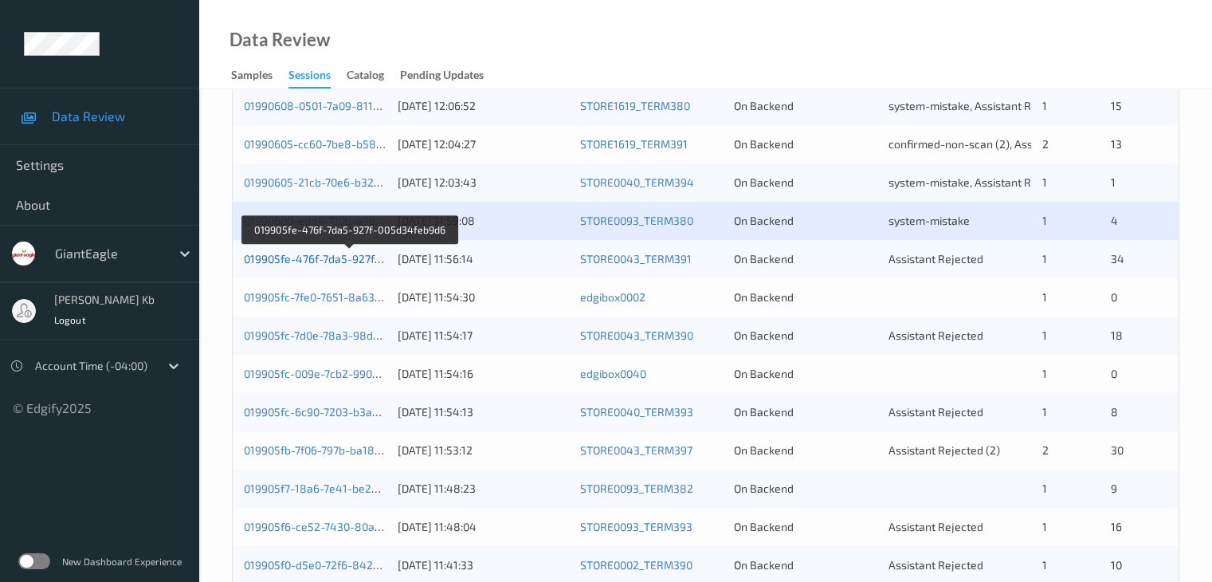
click at [331, 261] on link "019905fe-476f-7da5-927f-005d34feb9d6" at bounding box center [349, 259] width 210 height 14
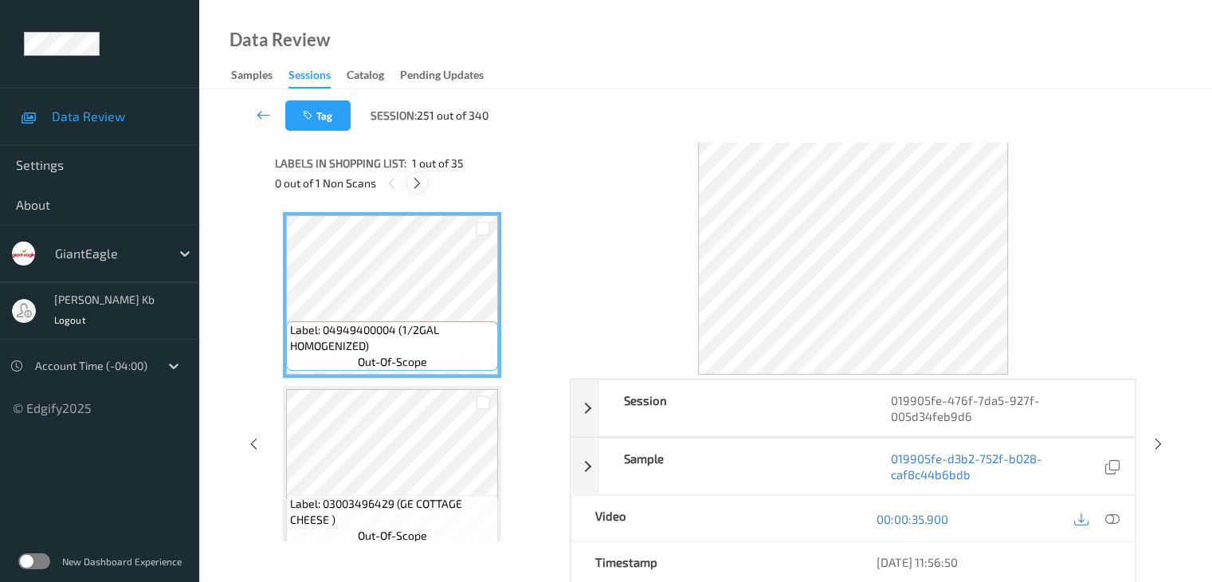
click at [418, 183] on icon at bounding box center [417, 183] width 14 height 14
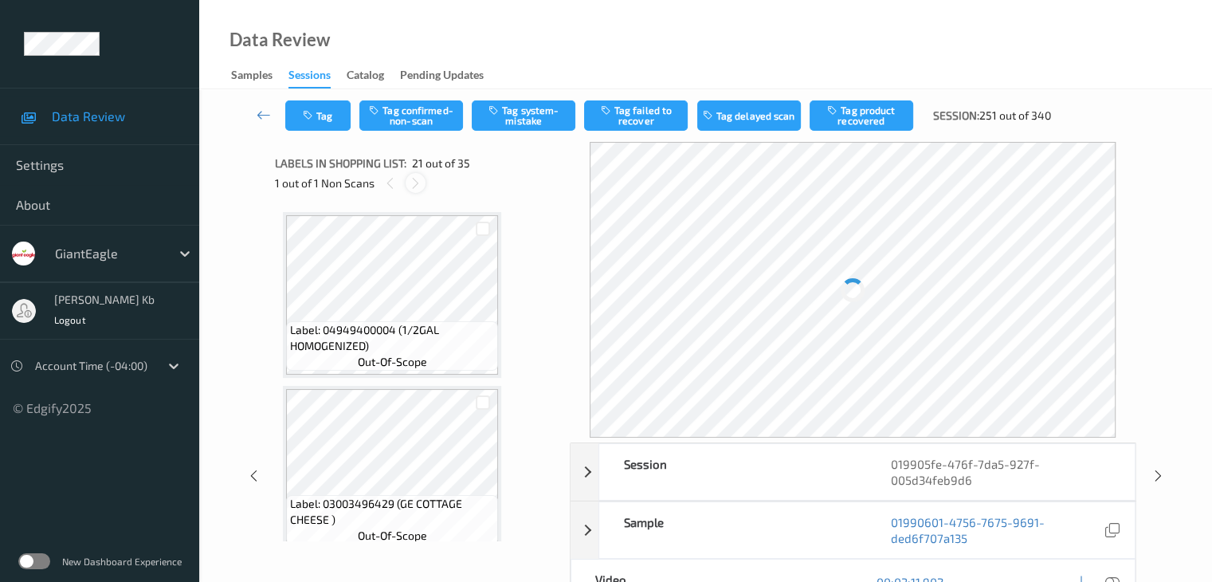
scroll to position [3309, 0]
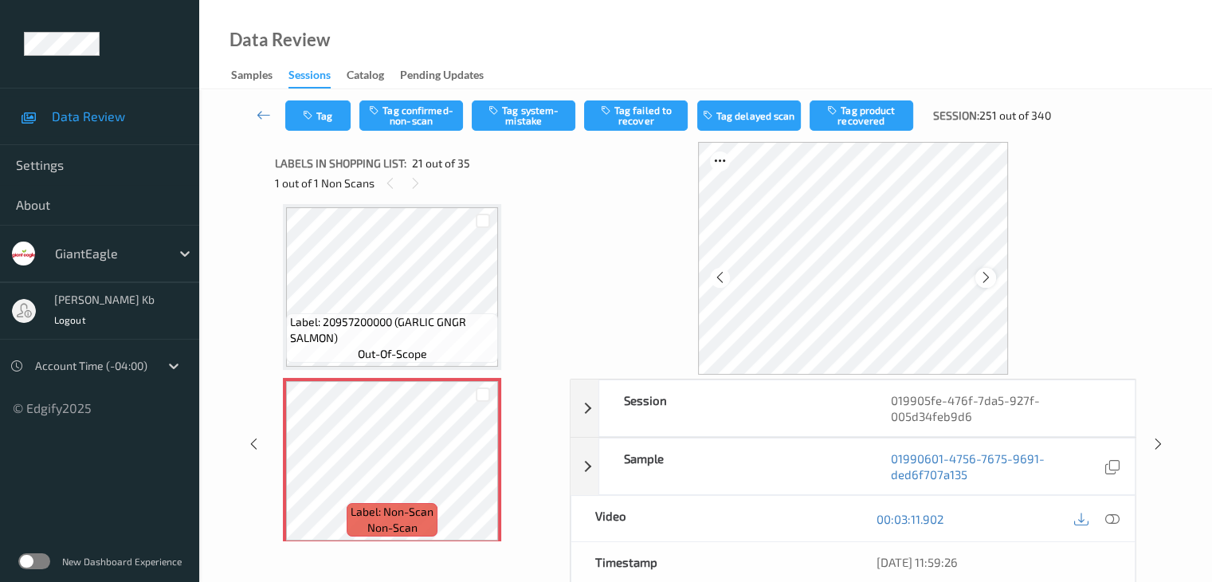
click at [984, 275] on icon at bounding box center [987, 277] width 14 height 14
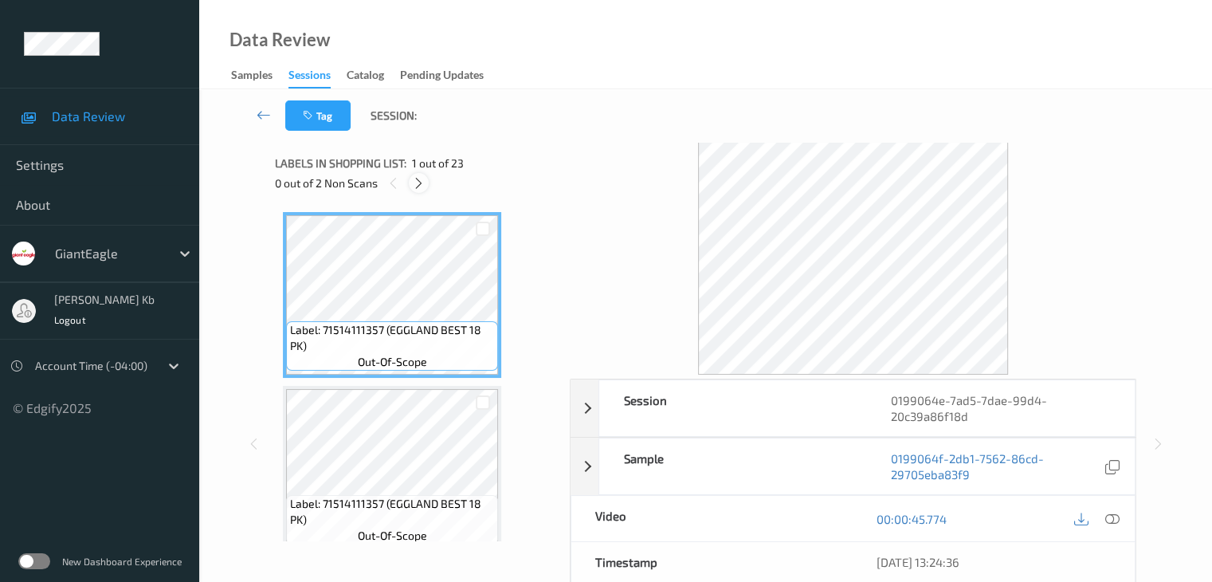
click at [420, 180] on icon at bounding box center [419, 183] width 14 height 14
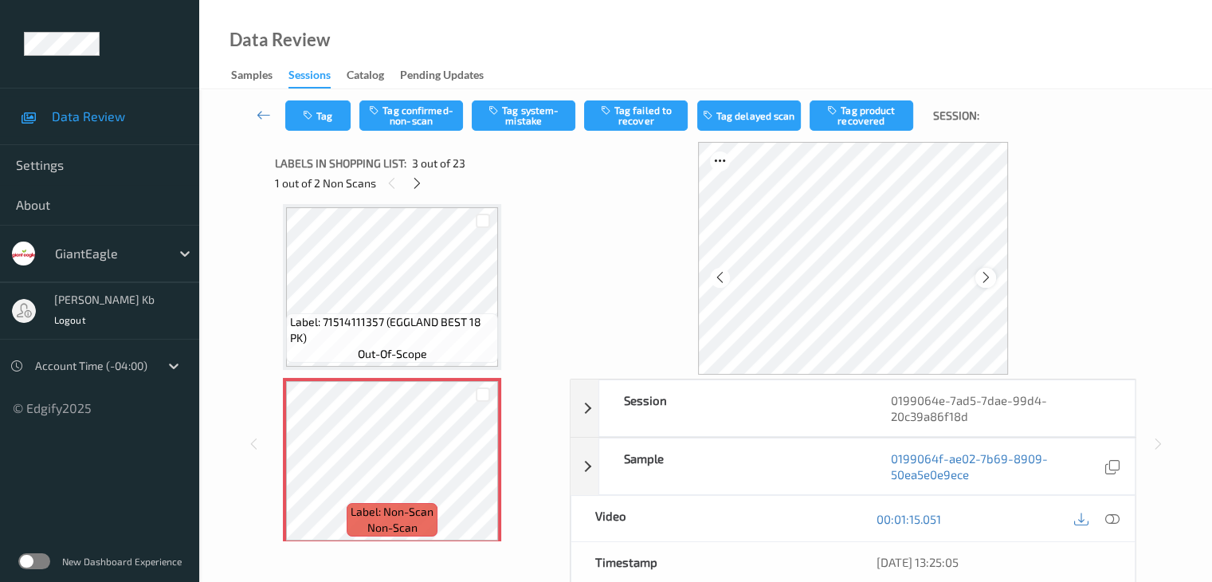
click at [985, 278] on icon at bounding box center [987, 277] width 14 height 14
click at [988, 285] on div at bounding box center [986, 278] width 20 height 20
click at [1117, 519] on icon at bounding box center [1112, 519] width 14 height 14
